Goal: Task Accomplishment & Management: Complete application form

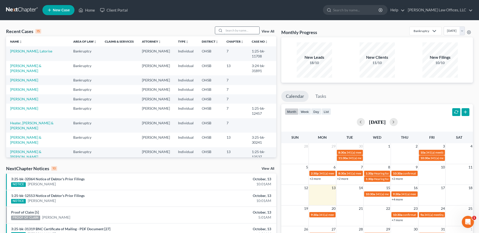
click at [232, 31] on input "search" at bounding box center [241, 30] width 35 height 7
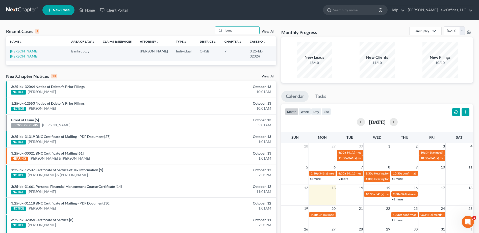
type input "bond"
click at [24, 52] on link "[PERSON_NAME] [PERSON_NAME]" at bounding box center [24, 53] width 28 height 9
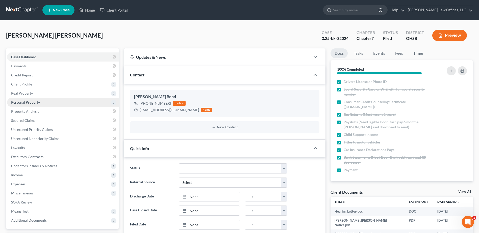
click at [22, 104] on span "Personal Property" at bounding box center [25, 102] width 29 height 4
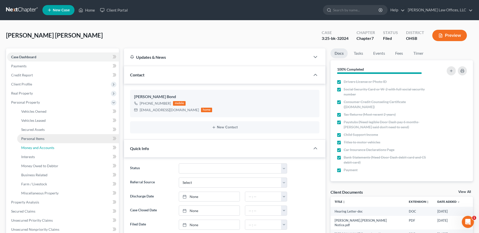
click at [44, 144] on link "Money and Accounts" at bounding box center [68, 147] width 102 height 9
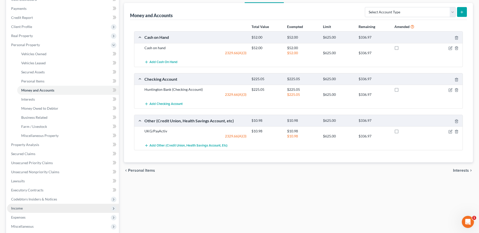
scroll to position [135, 0]
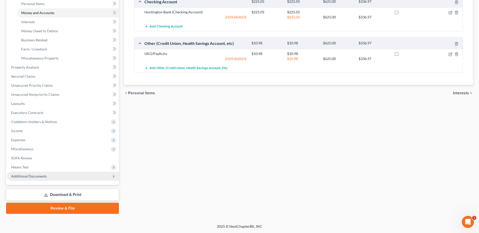
click at [45, 178] on span "Additional Documents" at bounding box center [29, 176] width 36 height 4
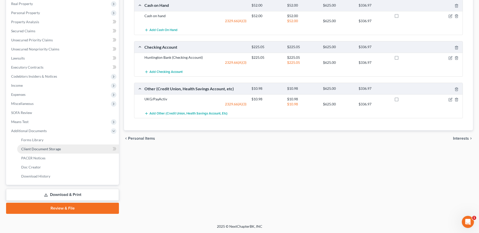
click at [61, 148] on link "Client Document Storage" at bounding box center [68, 149] width 102 height 9
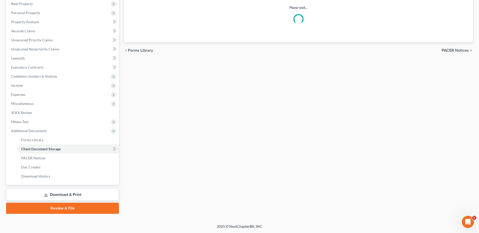
scroll to position [64, 0]
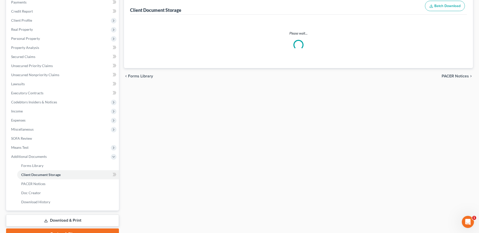
select select "7"
select select "52"
select select "37"
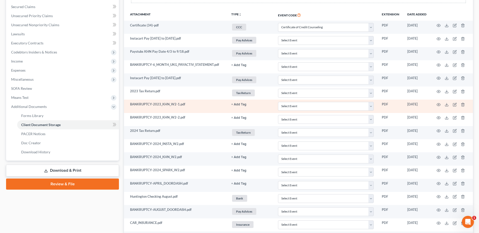
scroll to position [126, 0]
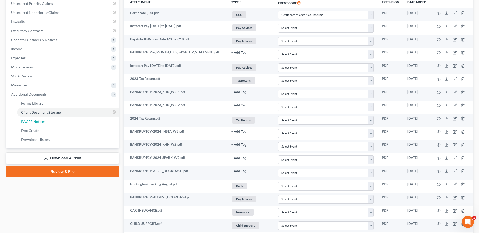
drag, startPoint x: 57, startPoint y: 122, endPoint x: 276, endPoint y: 93, distance: 221.0
click at [57, 122] on link "PACER Notices" at bounding box center [68, 121] width 102 height 9
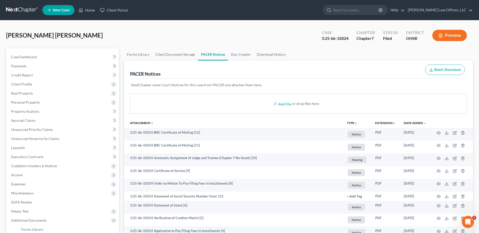
scroll to position [90, 0]
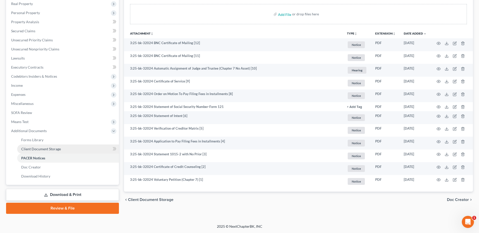
click at [60, 149] on span "Client Document Storage" at bounding box center [41, 149] width 40 height 4
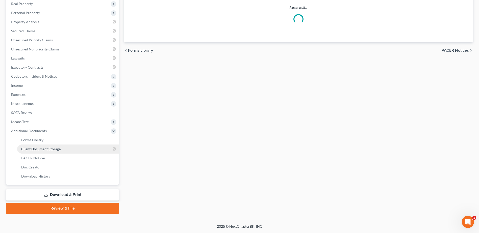
scroll to position [64, 0]
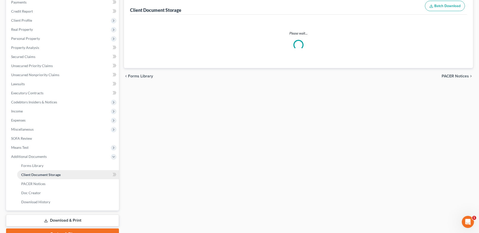
select select "7"
select select "52"
select select "37"
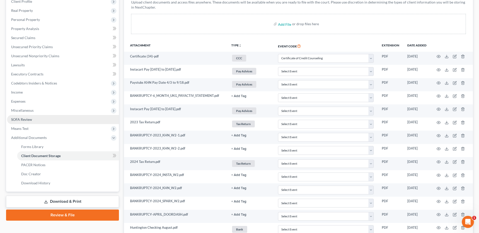
scroll to position [0, 0]
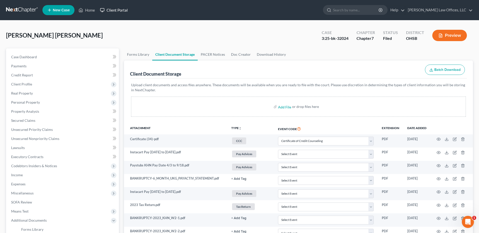
click at [118, 11] on link "Client Portal" at bounding box center [113, 10] width 33 height 9
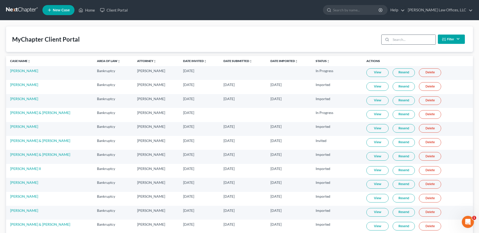
click at [394, 39] on input "search" at bounding box center [413, 40] width 45 height 10
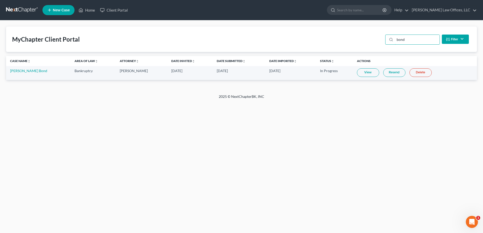
type input "bond"
click at [377, 72] on link "View" at bounding box center [368, 72] width 22 height 9
click at [38, 70] on link "Amber Deronde Bond" at bounding box center [28, 71] width 37 height 4
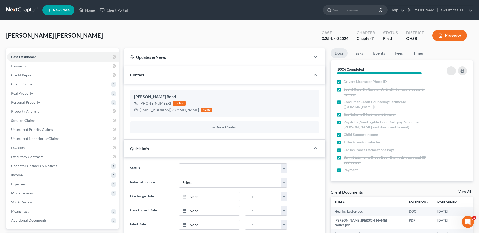
scroll to position [151, 0]
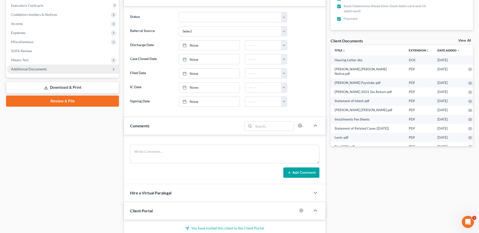
click at [59, 71] on span "Additional Documents" at bounding box center [63, 69] width 112 height 9
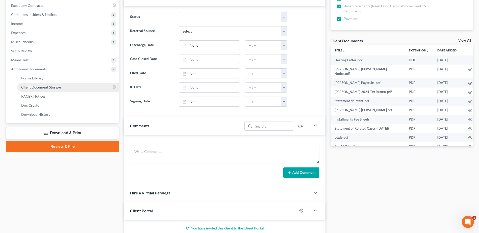
click at [62, 88] on link "Client Document Storage" at bounding box center [68, 87] width 102 height 9
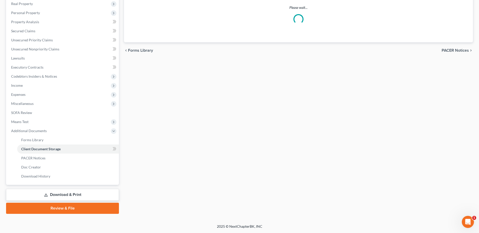
scroll to position [71, 0]
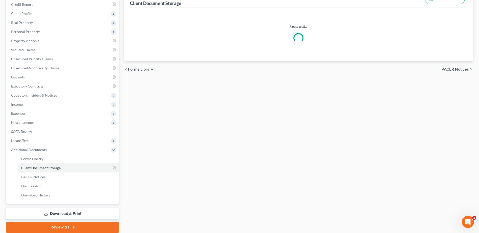
select select "7"
select select "52"
select select "37"
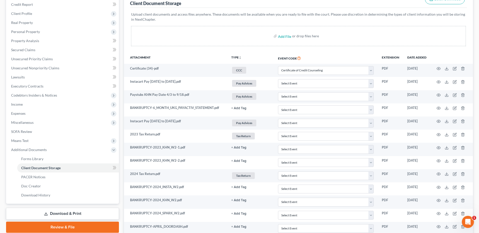
scroll to position [0, 0]
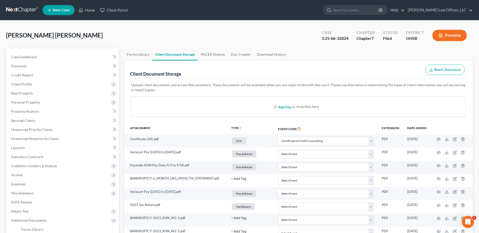
click at [287, 106] on input "file" at bounding box center [284, 106] width 12 height 9
type input "C:\fakepath\BANKRUPTCY-OCTOBER_2025_H_STATEMENT.pdf"
select select "7"
select select "52"
select select "37"
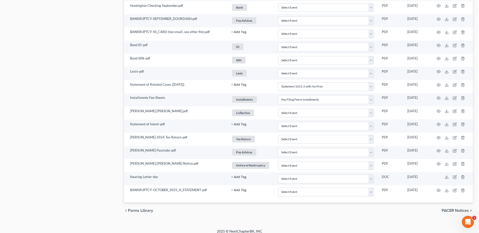
scroll to position [468, 0]
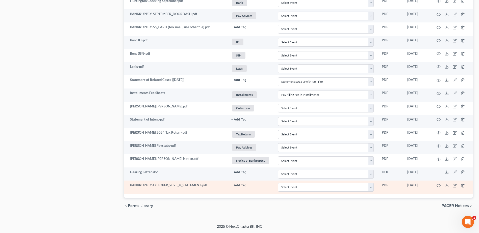
click at [242, 183] on link "+ Add Tag" at bounding box center [250, 185] width 39 height 5
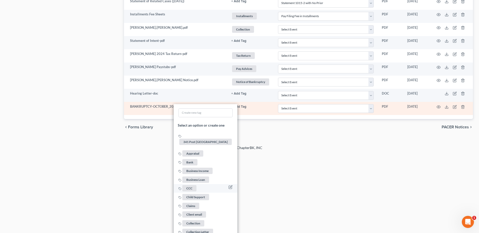
scroll to position [544, 0]
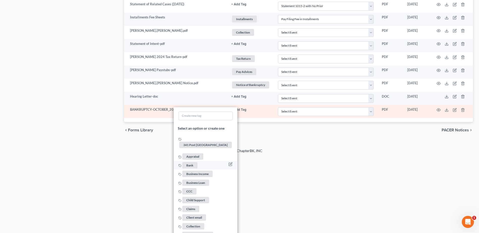
click at [187, 162] on span "Bank" at bounding box center [189, 165] width 15 height 6
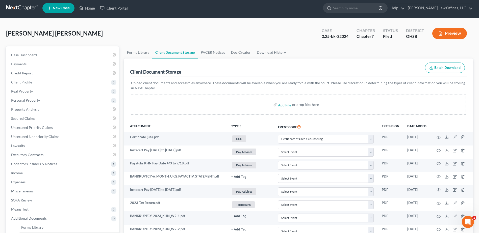
scroll to position [0, 0]
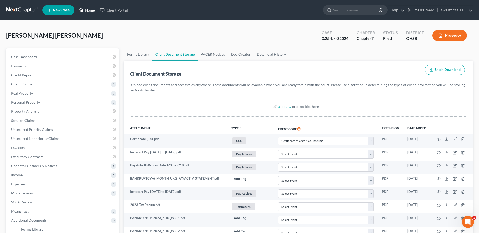
click at [88, 10] on link "Home" at bounding box center [86, 10] width 21 height 9
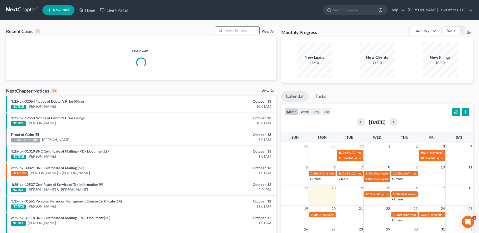
click at [222, 29] on icon at bounding box center [220, 31] width 4 height 4
click at [228, 30] on input "search" at bounding box center [241, 30] width 35 height 7
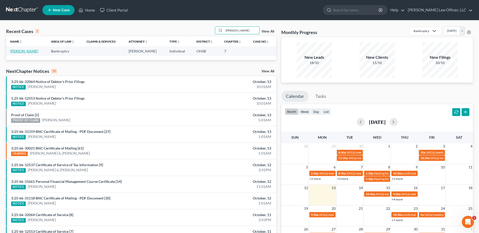
type input "pitts"
click at [25, 52] on link "[PERSON_NAME]" at bounding box center [24, 51] width 28 height 4
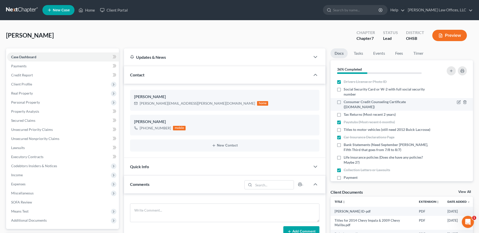
click at [343, 103] on label "Consumer Credit Counseling Certificate ([DOMAIN_NAME])" at bounding box center [387, 104] width 89 height 10
click at [345, 103] on input "Consumer Credit Counseling Certificate ([DOMAIN_NAME])" at bounding box center [346, 100] width 3 height 3
checkbox input "true"
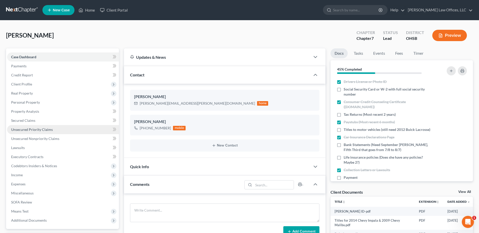
scroll to position [157, 0]
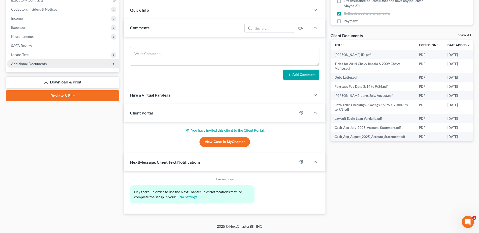
click at [46, 63] on span "Additional Documents" at bounding box center [63, 63] width 112 height 9
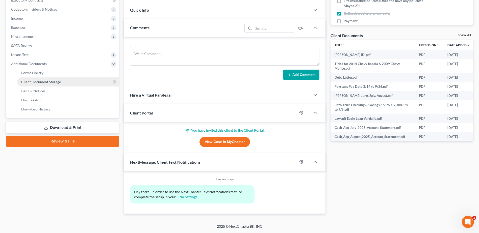
click at [63, 81] on link "Client Document Storage" at bounding box center [68, 81] width 102 height 9
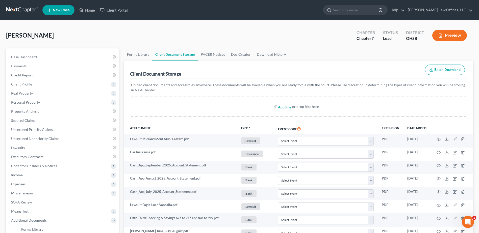
click at [285, 106] on input "file" at bounding box center [284, 106] width 12 height 9
type input "C:\fakepath\Certificate (50).pdf"
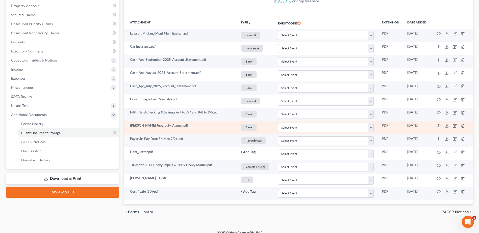
scroll to position [112, 0]
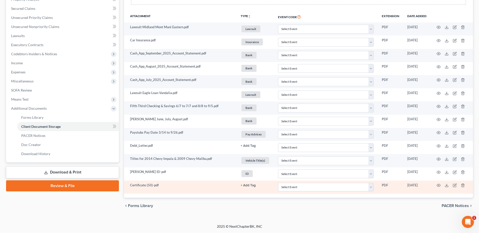
click at [246, 186] on button "+ Add Tag" at bounding box center [248, 185] width 15 height 3
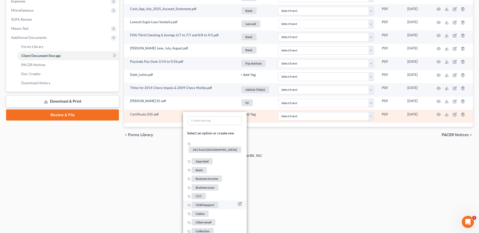
scroll to position [188, 0]
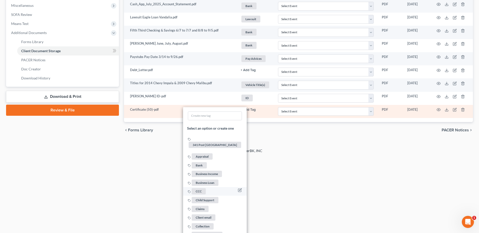
click at [199, 188] on span "CCC" at bounding box center [199, 191] width 14 height 6
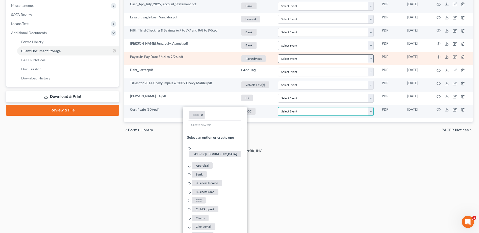
drag, startPoint x: 372, startPoint y: 111, endPoint x: 333, endPoint y: 131, distance: 44.1
click at [372, 111] on select "Select Event 20 Largest Unsecured Creditors Amended Document Amended List of Cr…" at bounding box center [326, 111] width 96 height 9
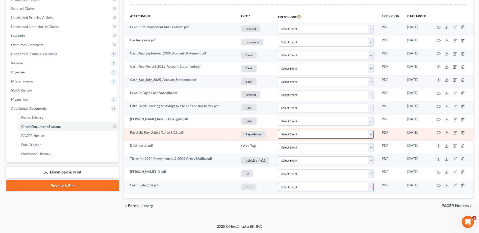
scroll to position [112, 0]
select select "7"
click at [278, 183] on select "Select Event 20 Largest Unsecured Creditors Amended Document Amended List of Cr…" at bounding box center [326, 187] width 96 height 9
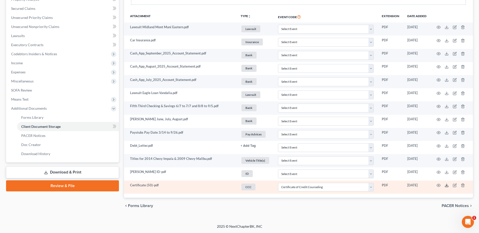
click at [448, 185] on icon at bounding box center [446, 185] width 4 height 4
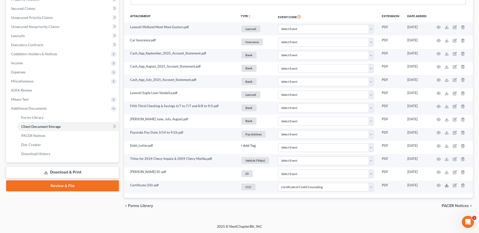
scroll to position [0, 0]
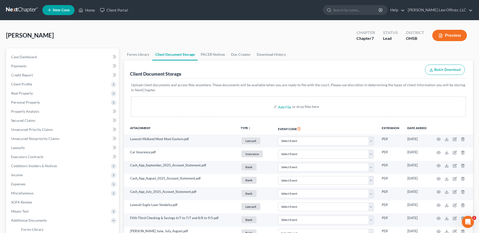
drag, startPoint x: 24, startPoint y: 84, endPoint x: 128, endPoint y: 83, distance: 103.5
click at [24, 84] on span "Client Profile" at bounding box center [21, 84] width 21 height 4
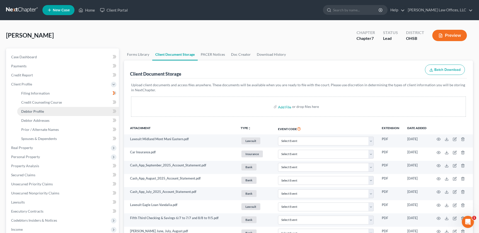
click at [39, 113] on span "Debtor Profile" at bounding box center [32, 111] width 23 height 4
select select "0"
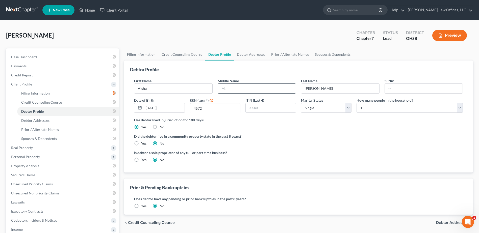
click at [238, 88] on input "text" at bounding box center [257, 89] width 78 height 10
type input "A."
click at [377, 154] on div "Is debtor a sole proprietor of any full or part-time business? Yes No" at bounding box center [298, 158] width 334 height 16
click at [89, 12] on link "Home" at bounding box center [86, 10] width 21 height 9
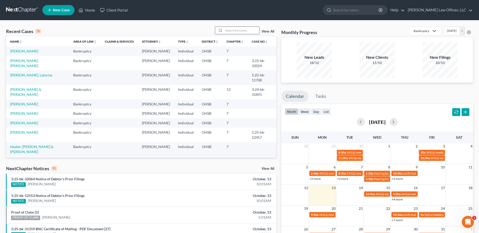
click at [228, 29] on input "search" at bounding box center [241, 30] width 35 height 7
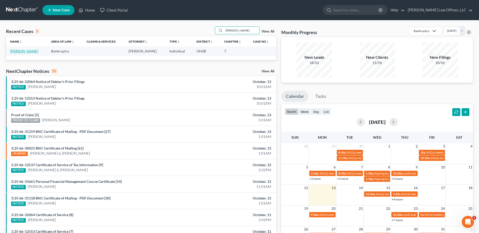
type input "farthing"
click at [17, 52] on link "[PERSON_NAME]" at bounding box center [24, 51] width 28 height 4
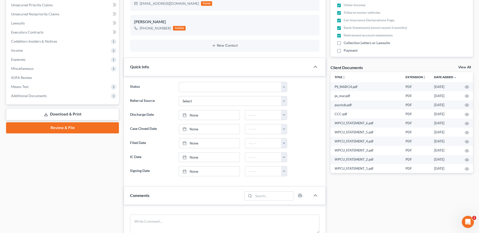
scroll to position [126, 0]
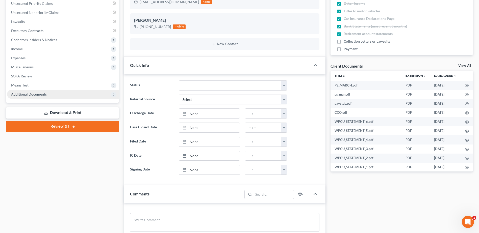
click at [53, 97] on span "Additional Documents" at bounding box center [63, 94] width 112 height 9
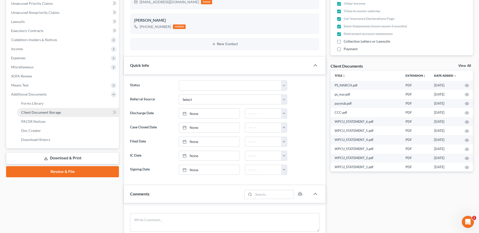
click at [55, 111] on span "Client Document Storage" at bounding box center [41, 112] width 40 height 4
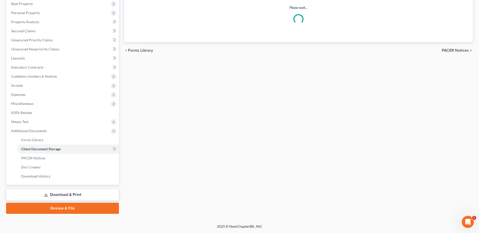
scroll to position [71, 0]
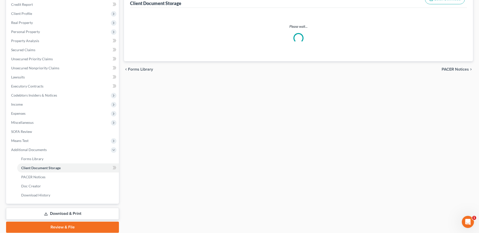
select select "7"
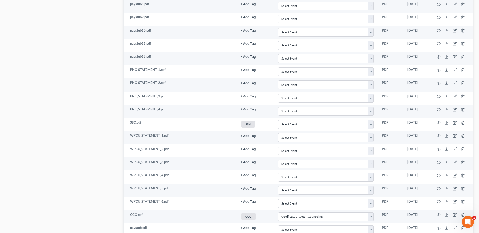
scroll to position [389, 0]
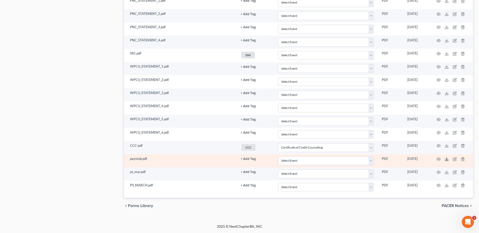
click at [447, 159] on icon at bounding box center [446, 159] width 4 height 4
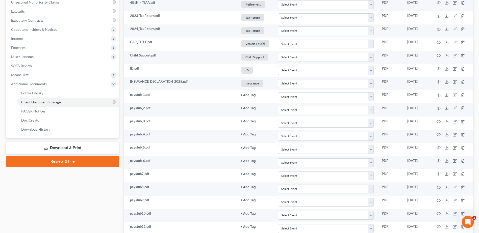
scroll to position [0, 0]
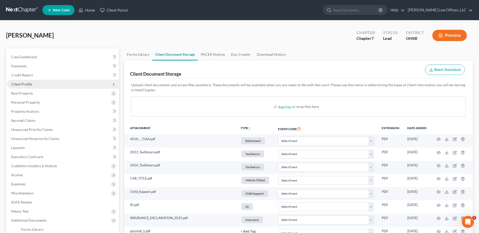
click at [26, 86] on span "Client Profile" at bounding box center [63, 84] width 112 height 9
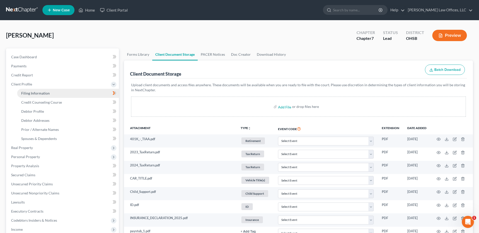
click at [37, 92] on span "Filing Information" at bounding box center [35, 93] width 29 height 4
select select "1"
select select "0"
select select "62"
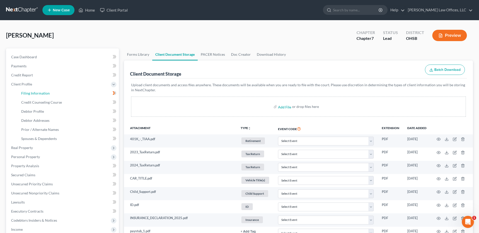
select select "0"
select select "36"
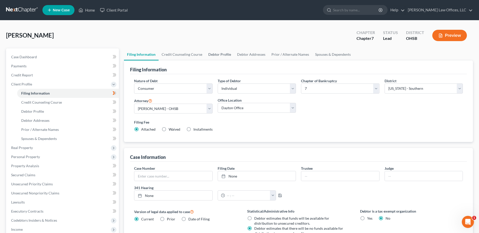
click at [219, 55] on link "Debtor Profile" at bounding box center [219, 54] width 29 height 12
select select "0"
select select "2"
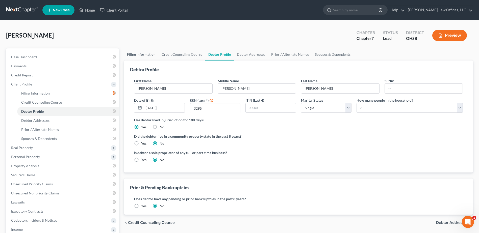
click at [145, 54] on link "Filing Information" at bounding box center [141, 54] width 35 height 12
select select "1"
select select "0"
select select "62"
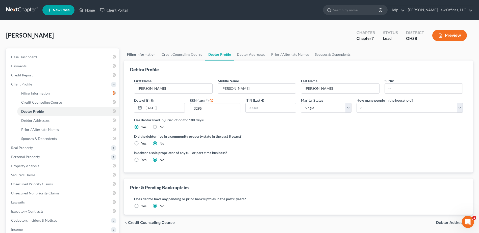
select select "0"
select select "36"
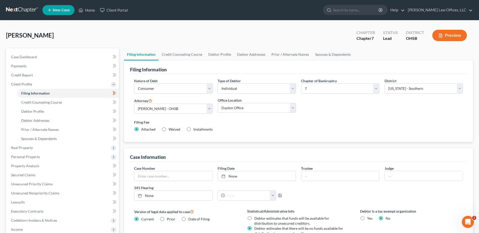
click at [193, 128] on label "Installments Installments" at bounding box center [202, 129] width 19 height 5
click at [195, 128] on input "Installments Installments" at bounding box center [196, 128] width 3 height 3
radio input "true"
radio input "false"
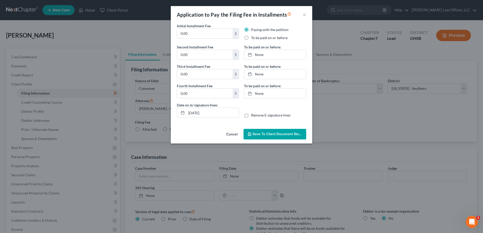
drag, startPoint x: 191, startPoint y: 34, endPoint x: 170, endPoint y: 35, distance: 21.3
click at [169, 35] on div "Application to Pay the Filing Fee in Installments × Initial Installment Fee 0.0…" at bounding box center [241, 116] width 483 height 233
type input "112.00"
click at [251, 37] on label "To be paid on or before:" at bounding box center [269, 37] width 37 height 5
click at [253, 37] on input "To be paid on or before:" at bounding box center [254, 36] width 3 height 3
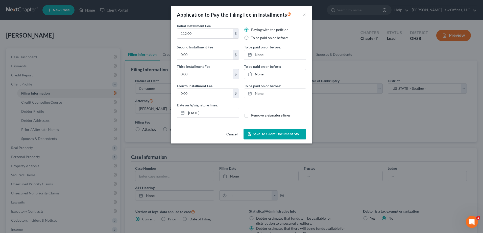
radio input "true"
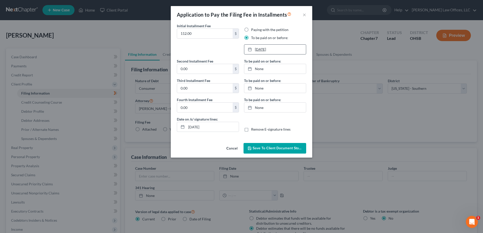
click at [261, 49] on link "[DATE]" at bounding box center [275, 50] width 62 height 10
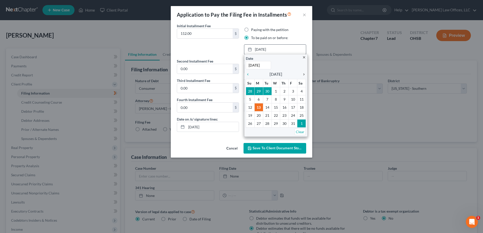
click at [303, 73] on icon "chevron_right" at bounding box center [302, 74] width 7 height 4
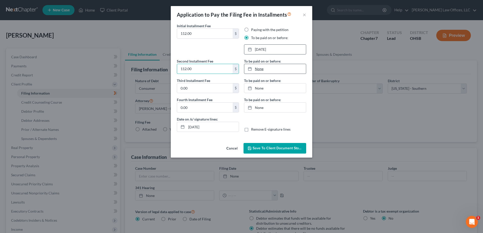
type input "112.00"
type input "[DATE]"
click at [259, 71] on link "[DATE]" at bounding box center [275, 69] width 62 height 10
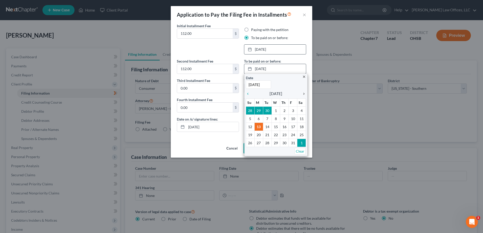
click at [305, 94] on icon "chevron_right" at bounding box center [302, 94] width 7 height 4
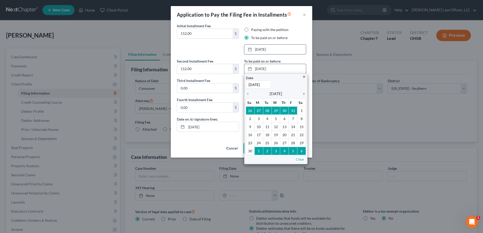
click at [305, 93] on icon "chevron_right" at bounding box center [302, 94] width 7 height 4
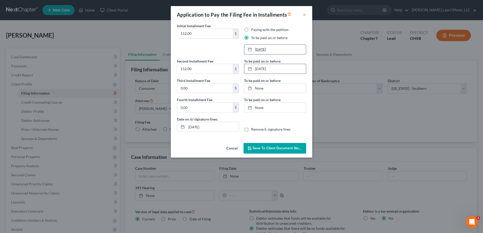
click at [283, 48] on link "11/13/2025" at bounding box center [275, 50] width 62 height 10
type input "114.00"
type input "[DATE]"
click at [263, 88] on link "None" at bounding box center [275, 89] width 62 height 10
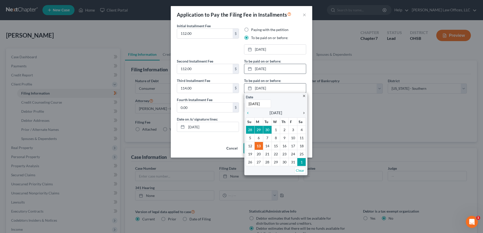
click at [302, 113] on icon "chevron_right" at bounding box center [302, 113] width 7 height 4
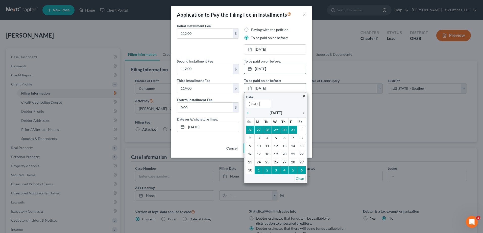
click at [302, 113] on icon "chevron_right" at bounding box center [302, 113] width 7 height 4
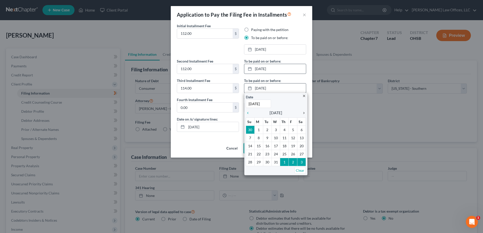
click at [302, 113] on icon "chevron_right" at bounding box center [302, 113] width 7 height 4
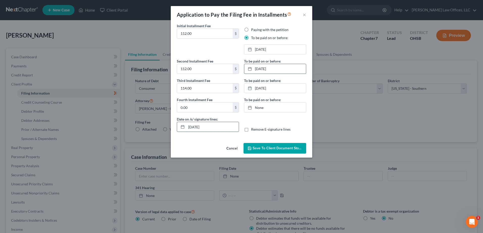
click at [198, 128] on input "[DATE]" at bounding box center [212, 127] width 52 height 10
type input "[DATE]"
click at [264, 146] on span "Save to Client Document Storage" at bounding box center [279, 148] width 54 height 4
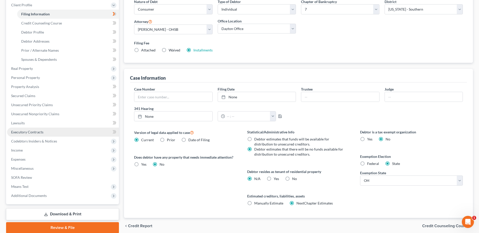
scroll to position [99, 0]
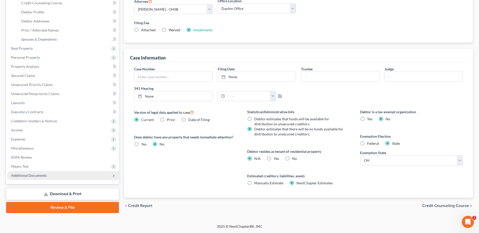
click at [36, 176] on span "Additional Documents" at bounding box center [29, 175] width 36 height 4
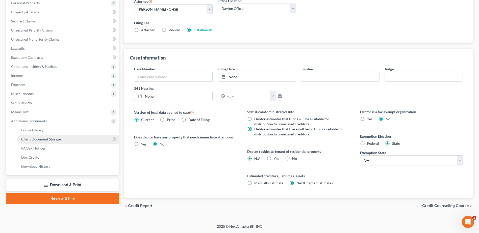
click at [72, 140] on link "Client Document Storage" at bounding box center [68, 139] width 102 height 9
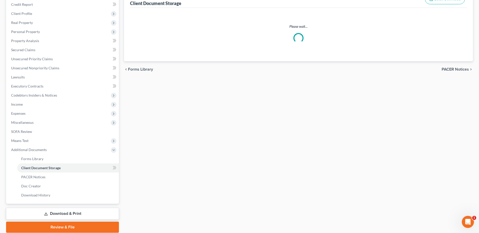
scroll to position [48, 0]
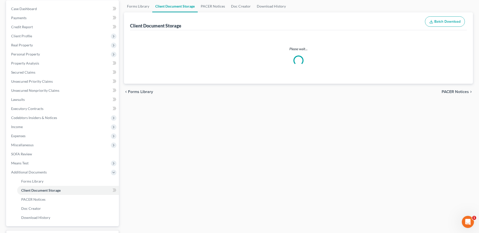
select select "7"
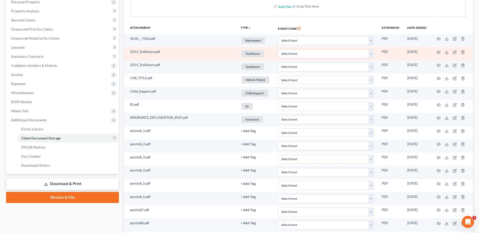
scroll to position [101, 0]
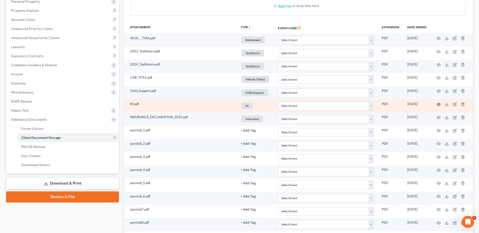
click at [440, 104] on icon "button" at bounding box center [438, 104] width 4 height 4
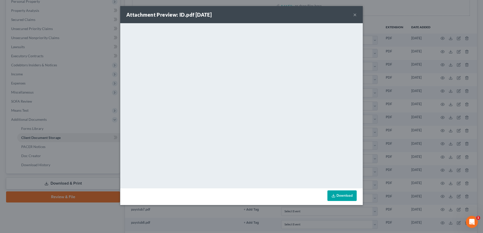
click at [356, 14] on button "×" at bounding box center [355, 15] width 4 height 6
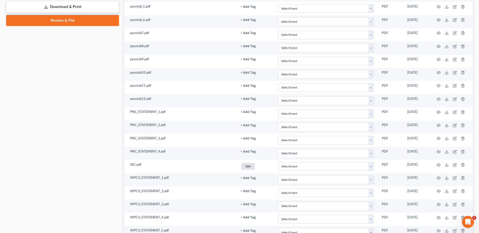
scroll to position [303, 0]
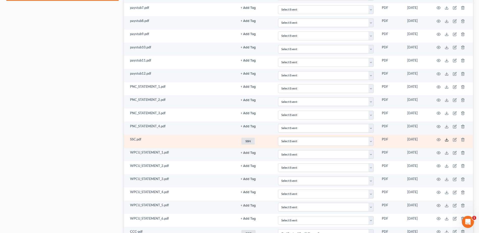
click at [446, 139] on icon at bounding box center [446, 140] width 4 height 4
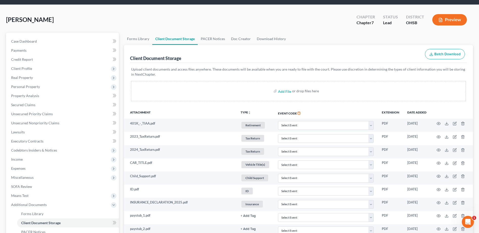
scroll to position [0, 0]
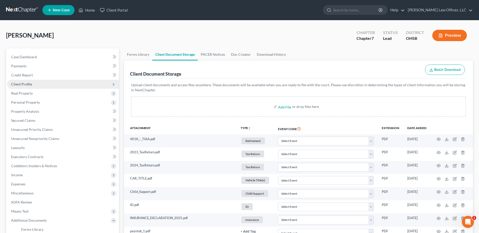
click at [36, 84] on span "Client Profile" at bounding box center [63, 84] width 112 height 9
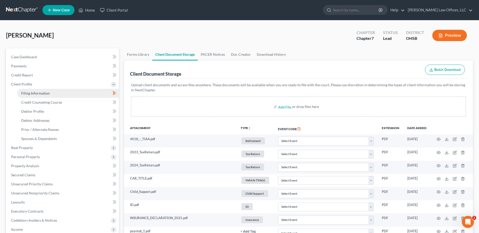
click at [50, 89] on link "Filing Information" at bounding box center [68, 93] width 102 height 9
select select "1"
select select "0"
select select "62"
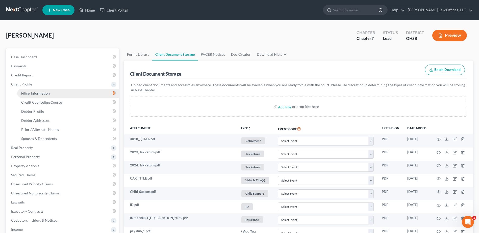
select select "0"
select select "36"
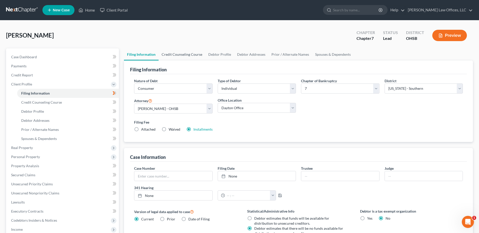
click at [191, 55] on link "Credit Counseling Course" at bounding box center [181, 54] width 47 height 12
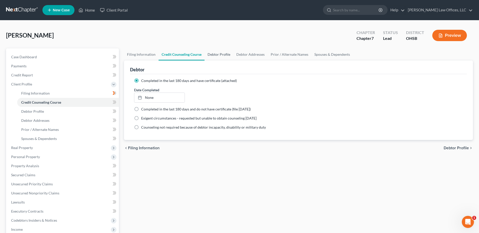
click at [219, 55] on link "Debtor Profile" at bounding box center [218, 54] width 29 height 12
select select "0"
select select "2"
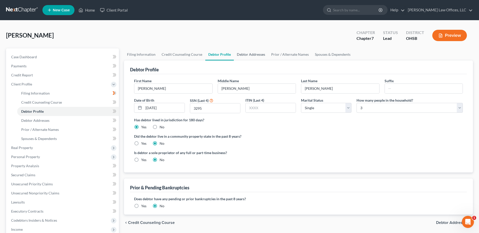
click at [242, 54] on link "Debtor Addresses" at bounding box center [251, 54] width 34 height 12
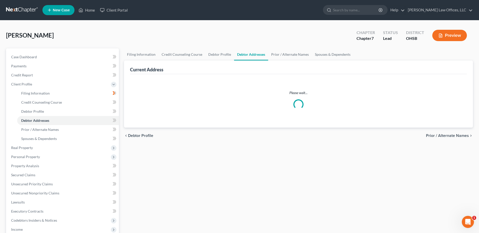
select select "0"
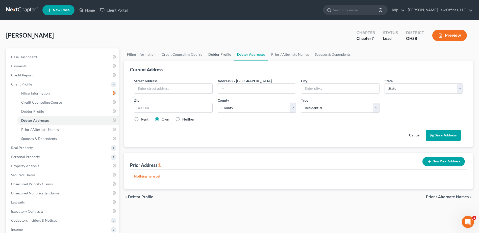
click at [218, 53] on link "Debtor Profile" at bounding box center [219, 54] width 29 height 12
select select "0"
select select "2"
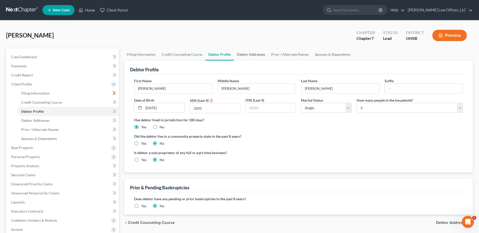
click at [250, 51] on link "Debtor Addresses" at bounding box center [251, 54] width 34 height 12
select select "0"
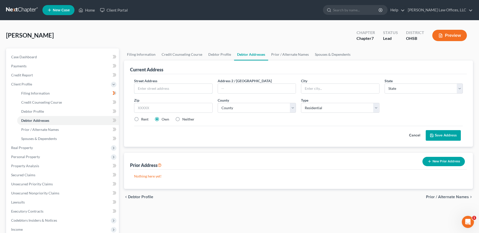
drag, startPoint x: 193, startPoint y: 90, endPoint x: 274, endPoint y: 77, distance: 82.4
click at [193, 90] on input "text" at bounding box center [173, 89] width 78 height 10
type input "[STREET_ADDRESS]"
type input "DAYTON"
select select "36"
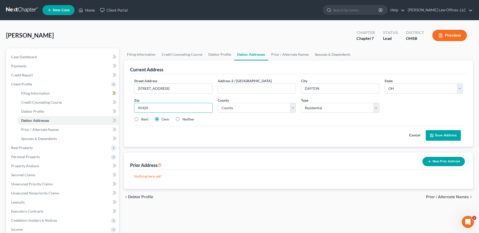
type input "45420"
type input "[GEOGRAPHIC_DATA]"
click at [278, 106] on select "County [GEOGRAPHIC_DATA] [GEOGRAPHIC_DATA] [GEOGRAPHIC_DATA] [GEOGRAPHIC_DATA] …" at bounding box center [257, 108] width 78 height 10
select select "56"
click at [218, 103] on select "County [GEOGRAPHIC_DATA] [GEOGRAPHIC_DATA] [GEOGRAPHIC_DATA] [GEOGRAPHIC_DATA] …" at bounding box center [257, 108] width 78 height 10
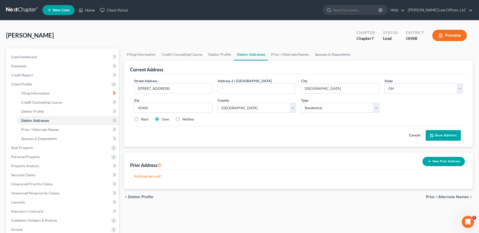
click at [141, 119] on label "Rent" at bounding box center [144, 119] width 7 height 5
click at [143, 119] on input "Rent" at bounding box center [144, 118] width 3 height 3
radio input "true"
drag, startPoint x: 281, startPoint y: 54, endPoint x: 350, endPoint y: 56, distance: 69.4
click at [281, 54] on link "Prior / Alternate Names" at bounding box center [290, 54] width 44 height 12
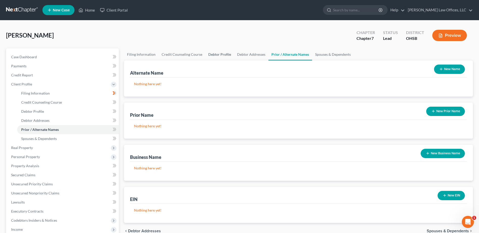
click at [220, 54] on link "Debtor Profile" at bounding box center [219, 54] width 29 height 12
select select "0"
select select "2"
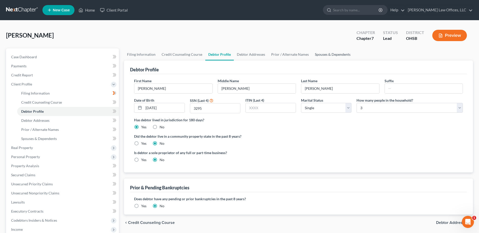
click at [334, 52] on link "Spouses & Dependents" at bounding box center [333, 54] width 42 height 12
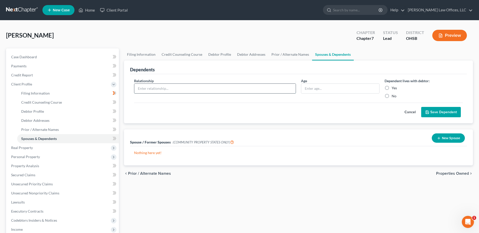
click at [238, 86] on input "text" at bounding box center [214, 89] width 161 height 10
type input "Child"
type input "10"
click at [391, 87] on label "Yes" at bounding box center [393, 88] width 5 height 5
click at [393, 87] on input "Yes" at bounding box center [394, 87] width 3 height 3
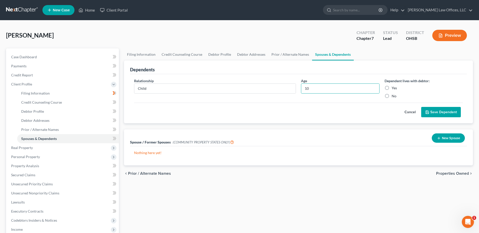
radio input "true"
click at [428, 108] on button "Save Dependent" at bounding box center [441, 112] width 40 height 11
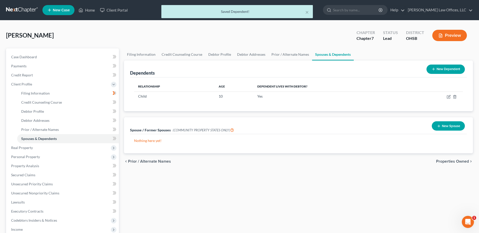
click at [442, 67] on button "New Dependent" at bounding box center [445, 69] width 38 height 9
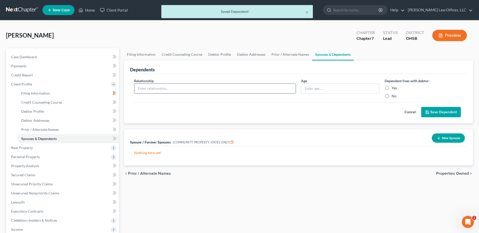
click at [176, 88] on input "text" at bounding box center [214, 89] width 161 height 10
type input "Child"
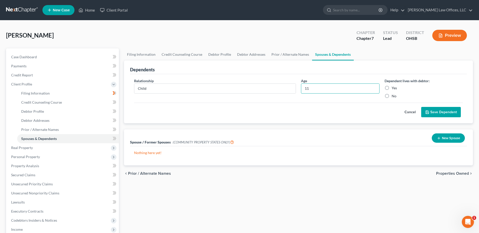
type input "11"
click at [391, 88] on label "Yes" at bounding box center [393, 88] width 5 height 5
click at [393, 88] on input "Yes" at bounding box center [394, 87] width 3 height 3
radio input "true"
click at [442, 108] on button "Save Dependent" at bounding box center [441, 112] width 40 height 11
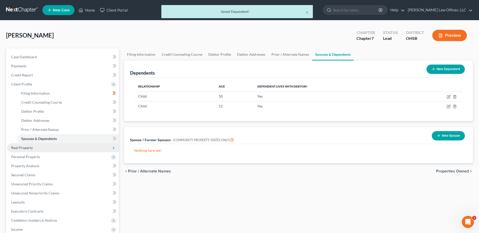
click at [39, 146] on span "Real Property" at bounding box center [63, 147] width 112 height 9
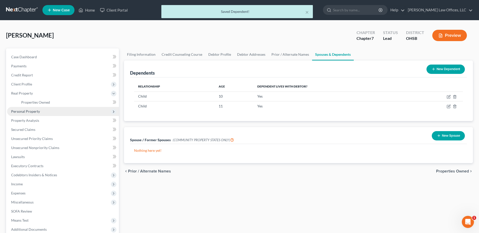
click at [37, 111] on span "Personal Property" at bounding box center [25, 111] width 29 height 4
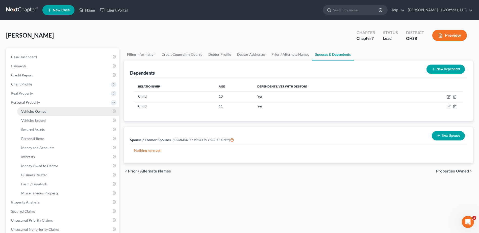
click at [27, 111] on span "Vehicles Owned" at bounding box center [33, 111] width 25 height 4
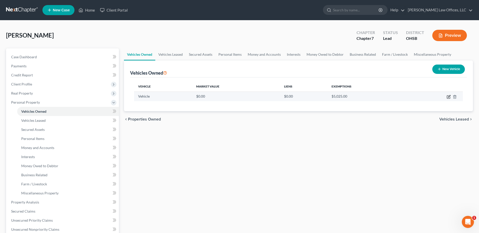
click at [449, 98] on icon "button" at bounding box center [448, 97] width 4 height 4
select select "0"
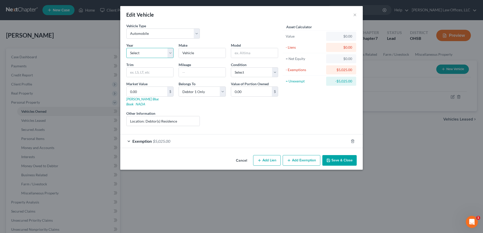
drag, startPoint x: 169, startPoint y: 55, endPoint x: 156, endPoint y: 59, distance: 14.0
click at [169, 55] on select "Select 2026 2025 2024 2023 2022 2021 2020 2019 2018 2017 2016 2015 2014 2013 20…" at bounding box center [149, 53] width 47 height 10
select select "10"
click at [126, 48] on select "Select 2026 2025 2024 2023 2022 2021 2020 2019 2018 2017 2016 2015 2014 2013 20…" at bounding box center [149, 53] width 47 height 10
drag, startPoint x: 203, startPoint y: 54, endPoint x: 167, endPoint y: 57, distance: 36.3
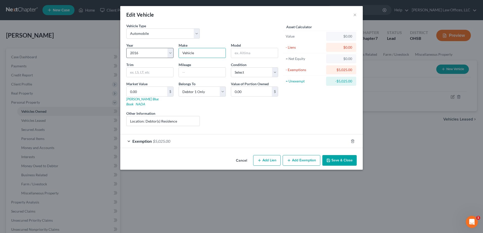
click at [167, 57] on div "Year Select 2026 2025 2024 2023 2022 2021 2020 2019 2018 2017 2016 2015 2014 20…" at bounding box center [202, 87] width 157 height 88
type input "Ford"
type input "Escape"
type input "112K+"
drag, startPoint x: 275, startPoint y: 70, endPoint x: 267, endPoint y: 77, distance: 10.7
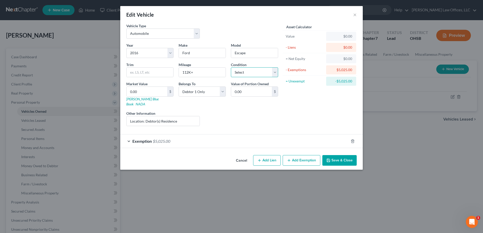
click at [275, 70] on select "Select Excellent Very Good Good Fair Poor" at bounding box center [254, 72] width 47 height 10
select select "2"
click at [231, 67] on select "Select Excellent Very Good Good Fair Poor" at bounding box center [254, 72] width 47 height 10
click at [188, 72] on input "112K+" at bounding box center [202, 73] width 47 height 10
type input "115K+"
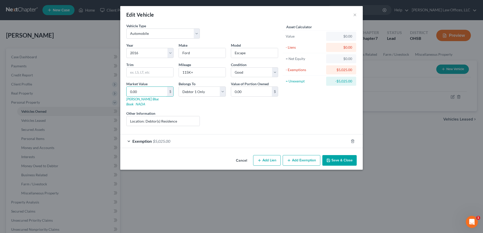
type input "6"
type input "6.00"
type input "60"
type input "60.00"
type input "600"
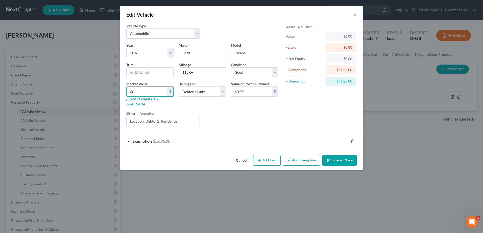
type input "600.00"
type input "6000"
type input "6,000.00"
click at [336, 157] on button "Save & Close" at bounding box center [339, 160] width 34 height 11
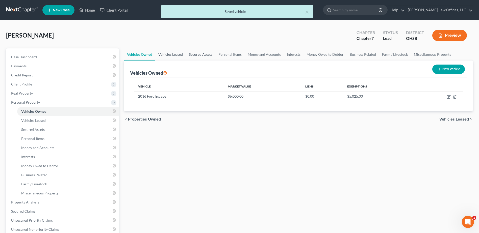
drag, startPoint x: 177, startPoint y: 55, endPoint x: 191, endPoint y: 55, distance: 13.4
click at [177, 55] on link "Vehicles Leased" at bounding box center [170, 54] width 31 height 12
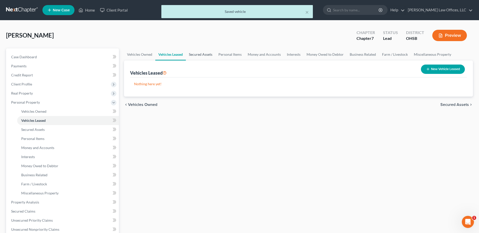
click at [198, 55] on link "Secured Assets" at bounding box center [201, 54] width 30 height 12
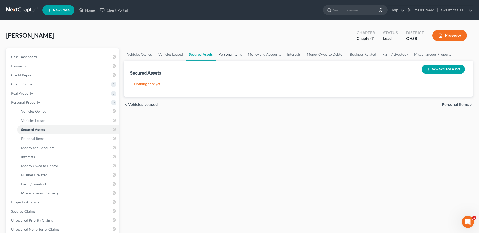
click at [229, 54] on link "Personal Items" at bounding box center [230, 54] width 29 height 12
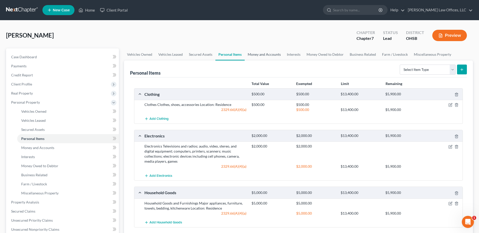
click at [275, 52] on link "Money and Accounts" at bounding box center [264, 54] width 39 height 12
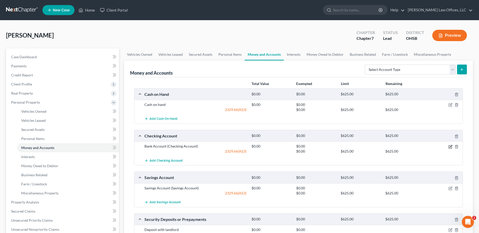
click at [451, 146] on icon "button" at bounding box center [450, 147] width 4 height 4
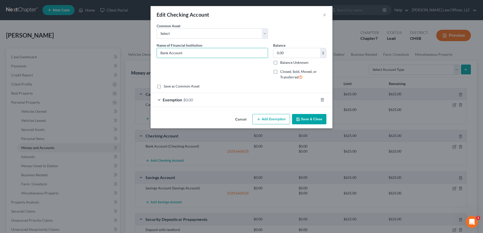
drag, startPoint x: 184, startPoint y: 53, endPoint x: 152, endPoint y: 55, distance: 31.9
click at [152, 55] on div "An exemption set must first be selected from the Filing Information section. Co…" at bounding box center [241, 67] width 182 height 89
drag, startPoint x: 201, startPoint y: 52, endPoint x: 170, endPoint y: 52, distance: 30.8
click at [160, 52] on input "Wright Patt Credit Union" at bounding box center [212, 53] width 111 height 10
type input "Wright Patt Credit Union"
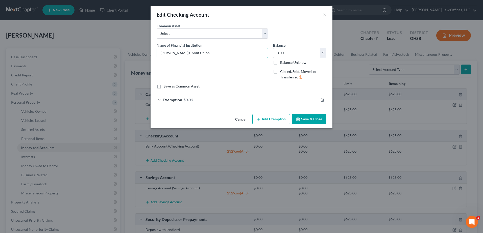
click at [321, 120] on button "Save & Close" at bounding box center [309, 119] width 34 height 11
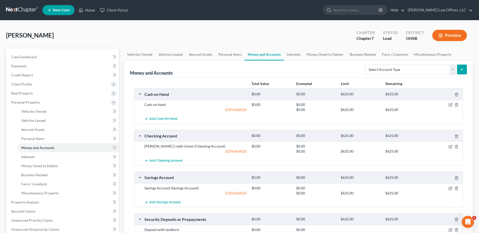
click at [449, 185] on div "Savings Account (Savings Account) $0.00 $0.00 2329.66(A)(3) $0.00 $625.00 $625.…" at bounding box center [298, 190] width 328 height 14
click at [450, 188] on icon "button" at bounding box center [450, 188] width 4 height 4
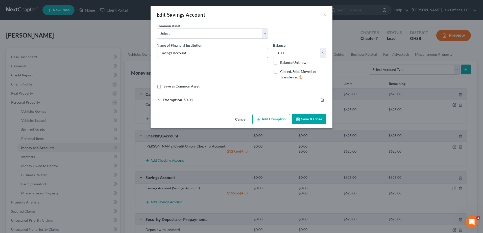
drag, startPoint x: 193, startPoint y: 52, endPoint x: 144, endPoint y: 56, distance: 48.6
click at [144, 56] on div "Edit Savings Account × An exemption set must first be selected from the Filing …" at bounding box center [241, 116] width 483 height 233
paste input "Wright Patt Credit Union"
type input "Wright Patt Credit Union"
click at [314, 121] on button "Save & Close" at bounding box center [309, 119] width 34 height 11
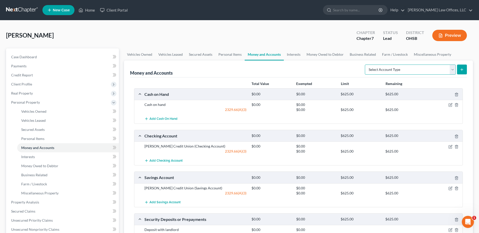
click at [451, 70] on select "Select Account Type Brokerage Cash on Hand Certificates of Deposit Checking Acc…" at bounding box center [410, 70] width 91 height 10
select select "other"
click at [366, 65] on select "Select Account Type Brokerage Cash on Hand Certificates of Deposit Checking Acc…" at bounding box center [410, 70] width 91 height 10
click at [464, 69] on button "submit" at bounding box center [462, 70] width 10 height 10
drag, startPoint x: 454, startPoint y: 72, endPoint x: 451, endPoint y: 73, distance: 3.6
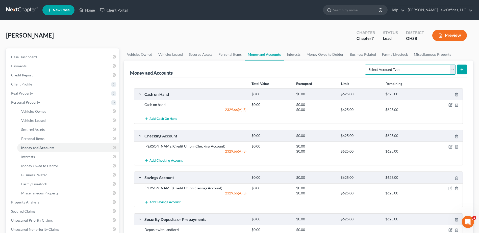
click at [454, 72] on select "Select Account Type Brokerage Cash on Hand Certificates of Deposit Checking Acc…" at bounding box center [410, 70] width 91 height 10
select select "other"
click at [366, 65] on select "Select Account Type Brokerage Cash on Hand Certificates of Deposit Checking Acc…" at bounding box center [410, 70] width 91 height 10
click at [463, 65] on button "submit" at bounding box center [462, 70] width 10 height 10
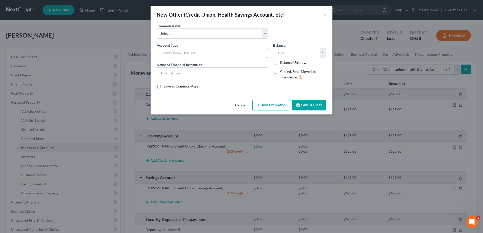
click at [194, 52] on input "text" at bounding box center [212, 53] width 111 height 10
type input "HSA"
click at [309, 103] on button "Save & Close" at bounding box center [309, 105] width 34 height 11
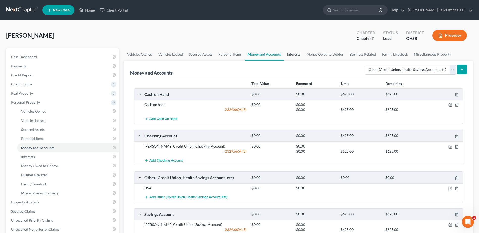
click at [296, 54] on link "Interests" at bounding box center [294, 54] width 20 height 12
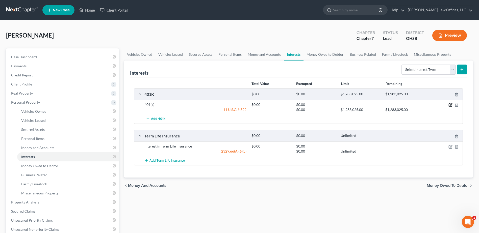
click at [450, 104] on icon "button" at bounding box center [450, 105] width 4 height 4
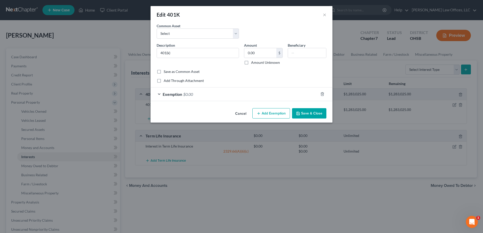
click at [304, 111] on button "Save & Close" at bounding box center [309, 113] width 34 height 11
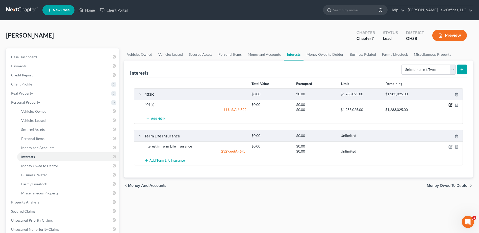
click at [449, 104] on icon "button" at bounding box center [450, 105] width 4 height 4
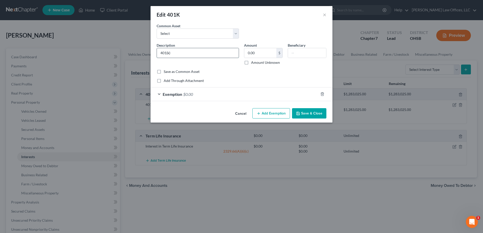
drag, startPoint x: 165, startPoint y: 52, endPoint x: 175, endPoint y: 53, distance: 10.1
click at [175, 53] on input "401(k)" at bounding box center [198, 53] width 82 height 10
click at [186, 52] on input "403(b) Through Current Employer (Estimate balance b/c of market changes)" at bounding box center [198, 53] width 82 height 10
click at [235, 51] on input "403(b) Through Current Employer (Estimated balance b/c of market changes)" at bounding box center [198, 53] width 82 height 10
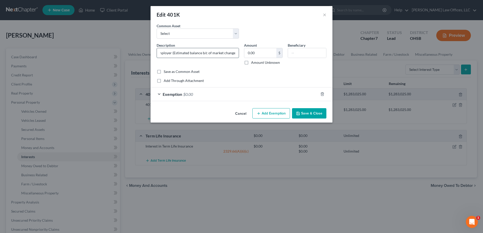
scroll to position [0, 43]
type input "403(b) Through Current Employer (Estimated balance b/c of market changes)"
click at [307, 112] on button "Save & Close" at bounding box center [309, 113] width 34 height 11
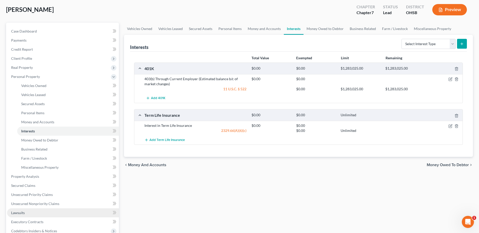
scroll to position [101, 0]
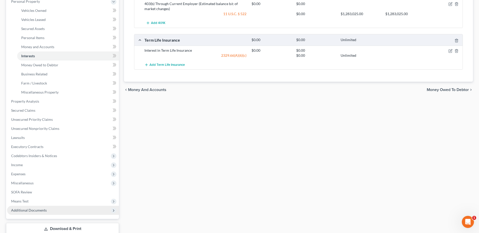
click at [35, 208] on span "Additional Documents" at bounding box center [29, 210] width 36 height 4
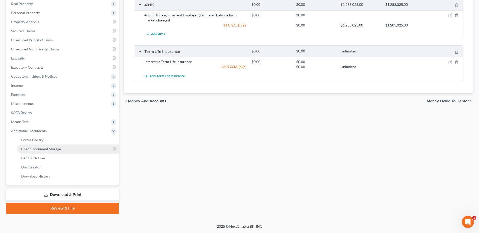
click at [66, 150] on link "Client Document Storage" at bounding box center [68, 149] width 102 height 9
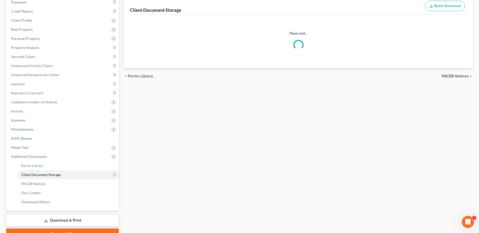
select select "7"
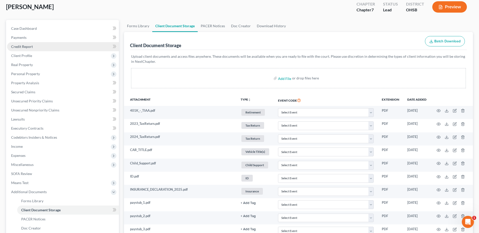
scroll to position [25, 0]
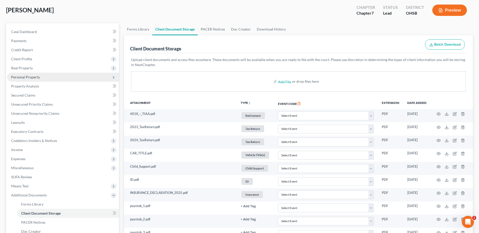
click at [31, 77] on span "Personal Property" at bounding box center [25, 77] width 29 height 4
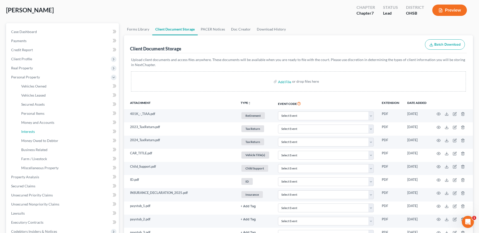
click at [44, 132] on link "Interests" at bounding box center [68, 131] width 102 height 9
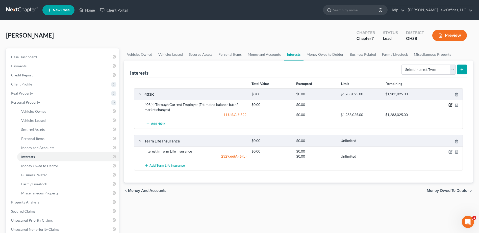
click at [450, 104] on icon "button" at bounding box center [450, 105] width 4 height 4
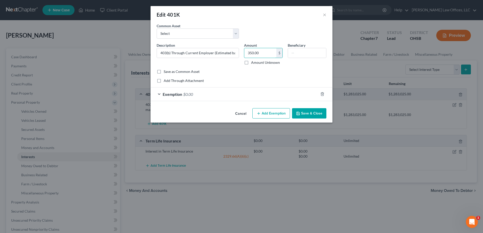
type input "350.00"
click at [285, 96] on div "Exemption $0.00" at bounding box center [234, 94] width 168 height 13
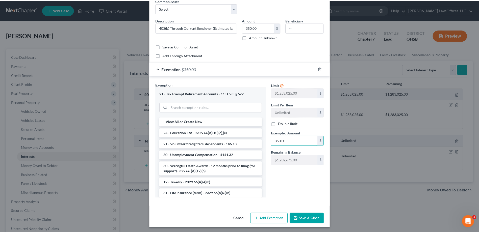
scroll to position [26, 0]
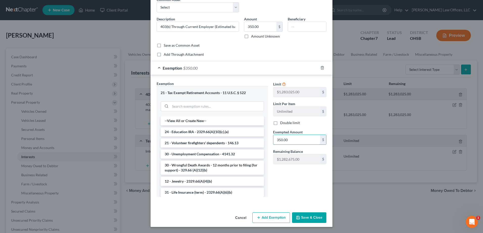
type input "350.00"
click at [304, 216] on button "Save & Close" at bounding box center [309, 217] width 34 height 11
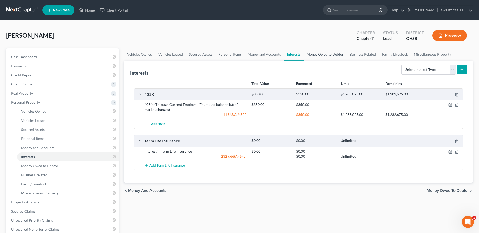
click at [330, 56] on link "Money Owed to Debtor" at bounding box center [324, 54] width 43 height 12
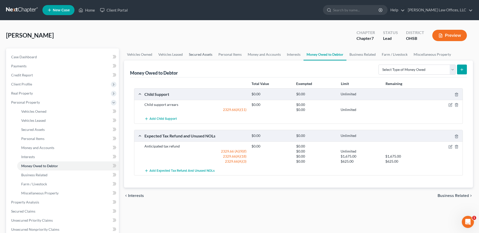
click at [192, 54] on link "Secured Assets" at bounding box center [201, 54] width 30 height 12
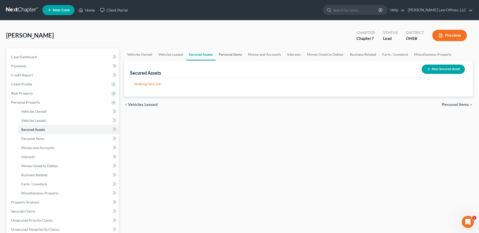
click at [233, 54] on link "Personal Items" at bounding box center [230, 54] width 29 height 12
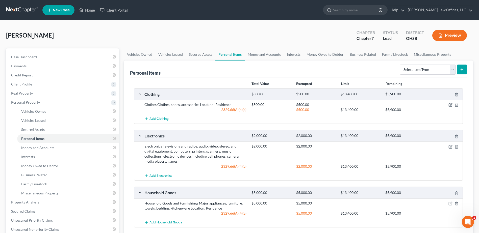
scroll to position [135, 0]
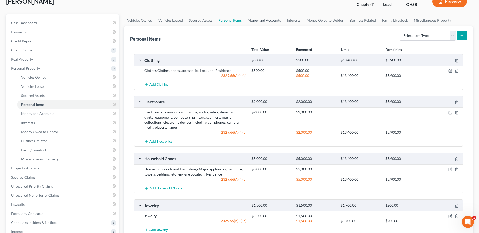
click at [270, 21] on link "Money and Accounts" at bounding box center [264, 20] width 39 height 12
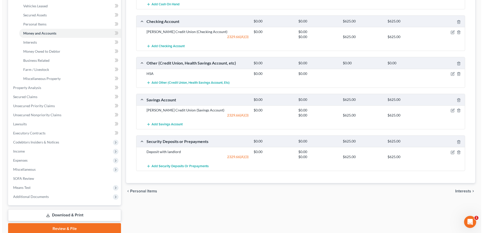
scroll to position [126, 0]
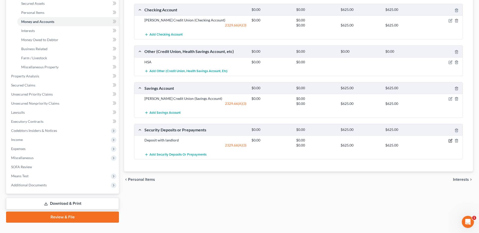
click at [449, 139] on icon "button" at bounding box center [450, 141] width 4 height 4
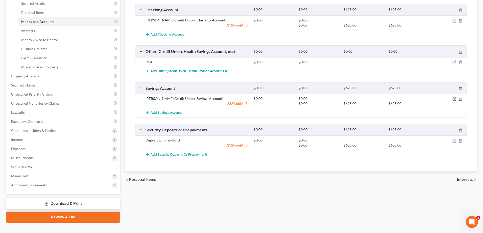
select select "3"
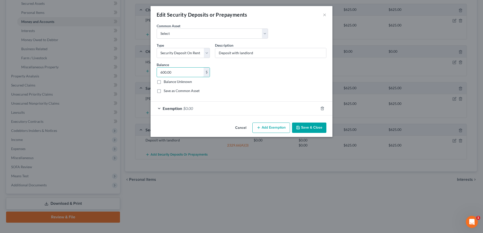
type input "600.00"
click at [224, 110] on div "Exemption $0.00" at bounding box center [234, 108] width 168 height 13
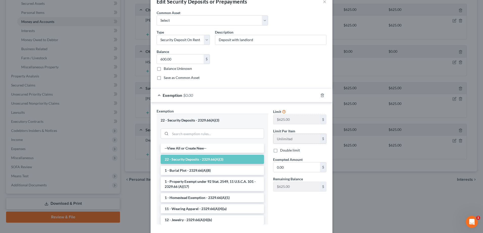
scroll to position [25, 0]
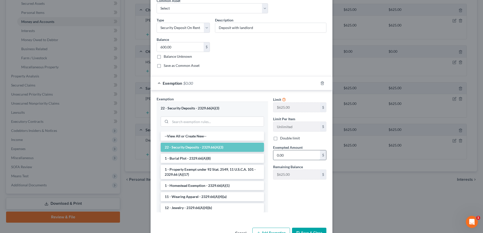
click at [287, 153] on input "0.00" at bounding box center [296, 155] width 47 height 10
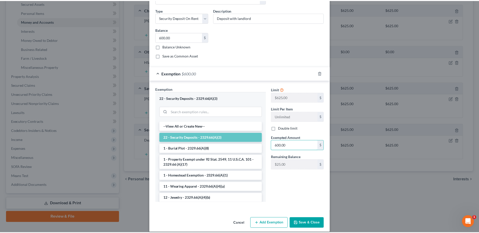
scroll to position [41, 0]
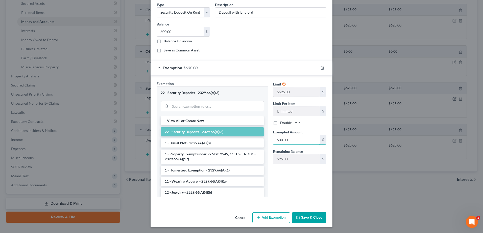
type input "600.00"
click at [308, 219] on button "Save & Close" at bounding box center [309, 217] width 34 height 11
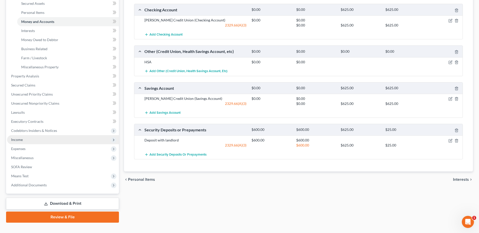
click at [44, 139] on span "Income" at bounding box center [63, 139] width 112 height 9
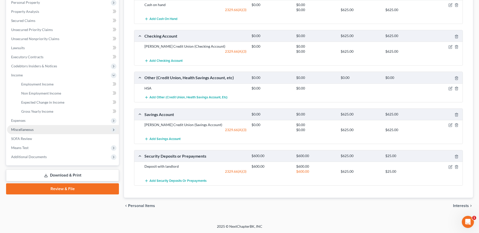
scroll to position [100, 0]
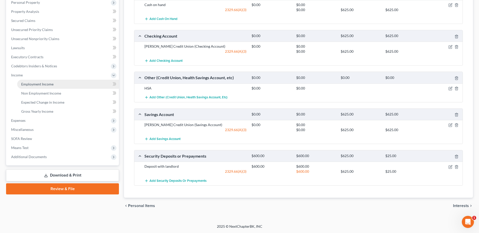
click at [58, 82] on link "Employment Income" at bounding box center [68, 84] width 102 height 9
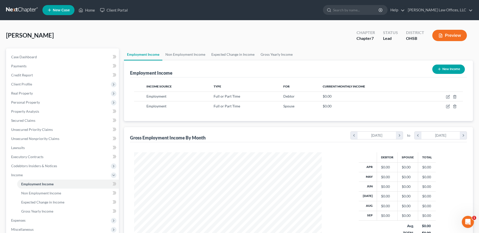
scroll to position [94, 197]
click at [453, 107] on icon "button" at bounding box center [454, 106] width 2 height 3
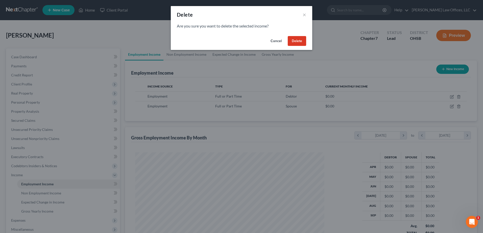
click at [292, 44] on button "Delete" at bounding box center [296, 41] width 18 height 10
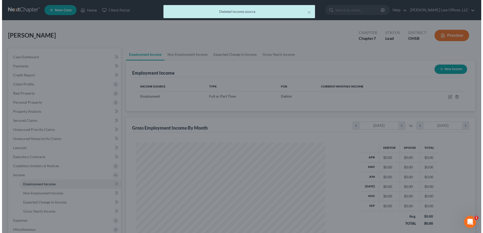
scroll to position [252269, 252165]
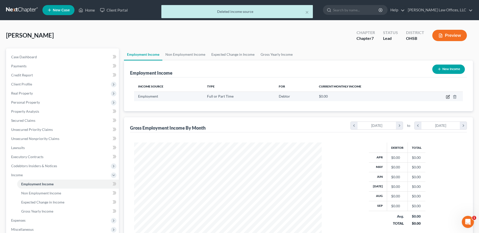
click at [447, 97] on icon "button" at bounding box center [448, 96] width 2 height 2
select select "0"
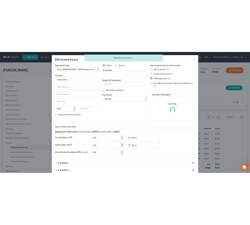
scroll to position [252294, 252216]
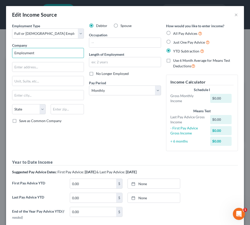
drag, startPoint x: 39, startPoint y: 52, endPoint x: 5, endPoint y: 55, distance: 34.0
click at [5, 55] on div "Edit Income Source × Employment Type * Select Full or [DEMOGRAPHIC_DATA] Employ…" at bounding box center [125, 112] width 250 height 225
type input "Chaminade [GEOGRAPHIC_DATA]"
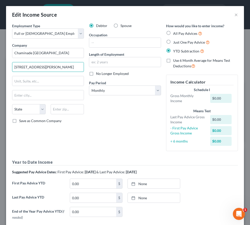
type input "[STREET_ADDRESS][PERSON_NAME]"
type input "45402"
type input "[GEOGRAPHIC_DATA]"
select select "36"
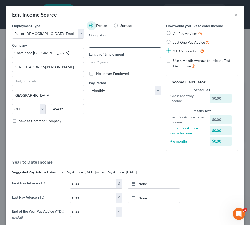
click at [101, 43] on input "text" at bounding box center [124, 43] width 71 height 10
type input "Alumni Relations"
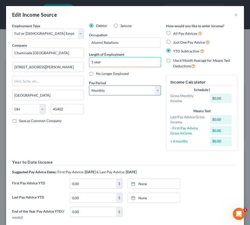
type input "1 year"
click at [155, 92] on select "Select Monthly Twice Monthly Every Other Week Weekly" at bounding box center [125, 91] width 72 height 10
select select "2"
click at [89, 86] on select "Select Monthly Twice Monthly Every Other Week Weekly" at bounding box center [125, 91] width 72 height 10
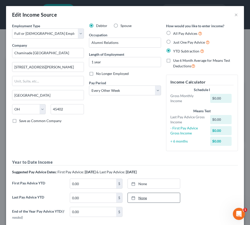
click at [140, 198] on link "None" at bounding box center [154, 198] width 52 height 10
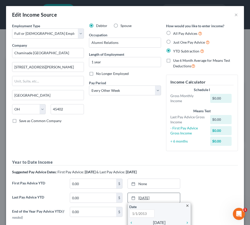
type input "[DATE]"
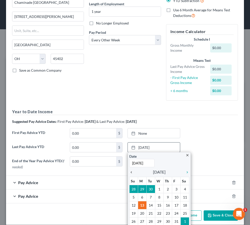
click at [130, 172] on icon "chevron_left" at bounding box center [132, 172] width 7 height 4
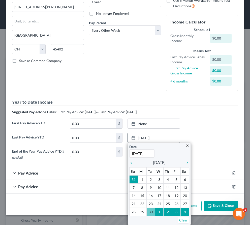
scroll to position [56, 0]
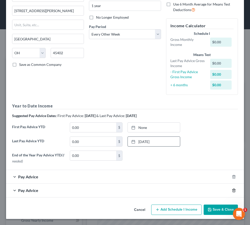
click at [232, 191] on icon "button" at bounding box center [234, 191] width 4 height 4
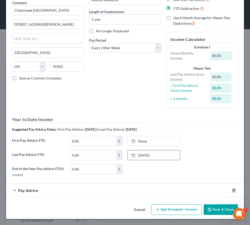
click at [232, 191] on icon "button" at bounding box center [234, 191] width 4 height 4
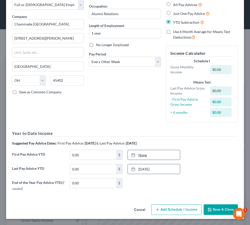
type input "[DATE]"
click at [139, 156] on link "None" at bounding box center [154, 155] width 52 height 10
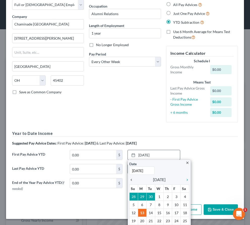
click at [129, 182] on icon "chevron_left" at bounding box center [132, 180] width 7 height 4
click at [129, 181] on icon "chevron_left" at bounding box center [132, 180] width 7 height 4
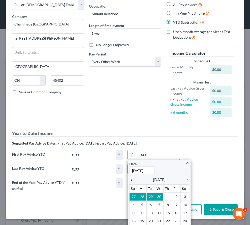
click at [129, 181] on icon "chevron_left" at bounding box center [132, 180] width 7 height 4
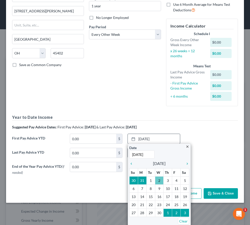
scroll to position [57, 0]
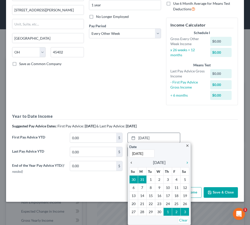
click at [129, 162] on icon "chevron_left" at bounding box center [132, 163] width 7 height 4
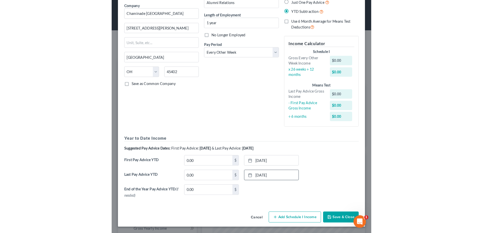
scroll to position [40, 0]
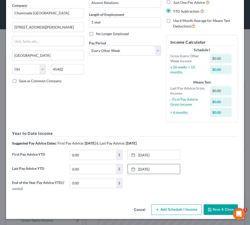
drag, startPoint x: 151, startPoint y: 119, endPoint x: 149, endPoint y: 122, distance: 3.4
click at [151, 119] on div "Debtor Spouse Occupation Alumni Relations Length of Employment 1 year No Longer…" at bounding box center [125, 54] width 77 height 143
paste input "14,988.48"
type input "14,988.48"
click at [195, 118] on div "Means Test Last Pay Advice Gross Income $0.00 - First Pay Advice Gross Income $…" at bounding box center [202, 99] width 68 height 38
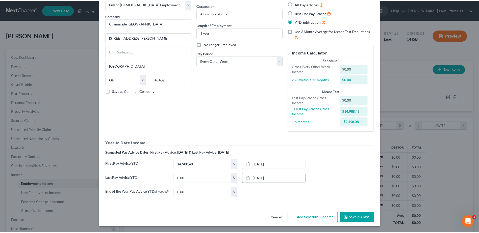
scroll to position [94, 199]
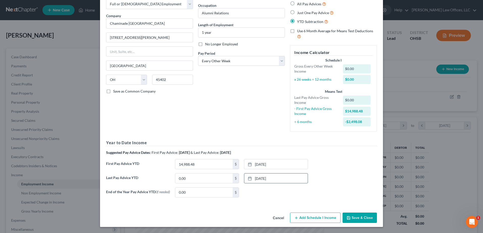
click at [353, 216] on button "Save & Close" at bounding box center [359, 218] width 34 height 11
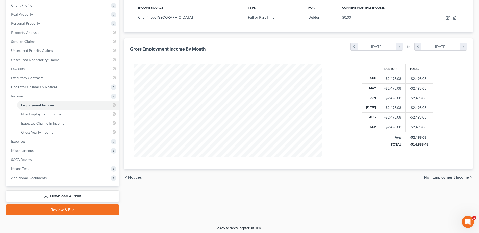
scroll to position [81, 0]
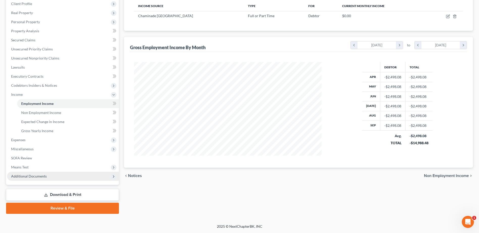
click at [45, 174] on span "Additional Documents" at bounding box center [29, 176] width 36 height 4
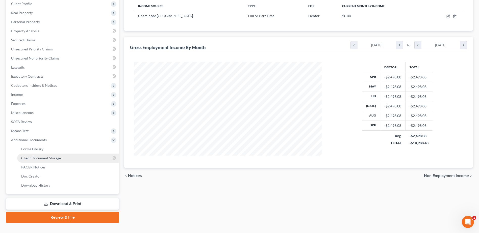
click at [53, 156] on span "Client Document Storage" at bounding box center [41, 158] width 40 height 4
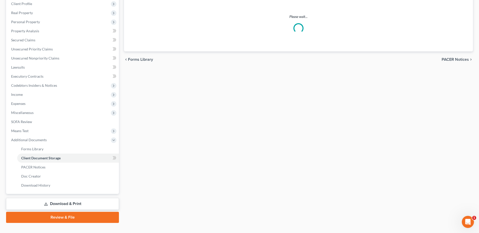
scroll to position [55, 0]
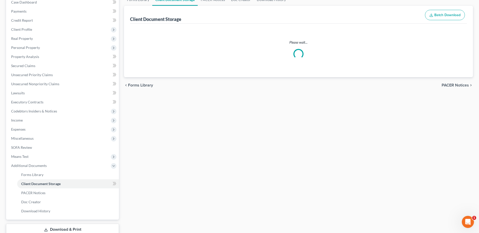
select select "7"
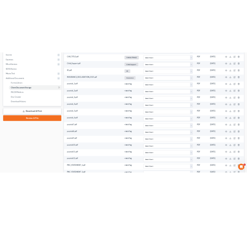
scroll to position [151, 0]
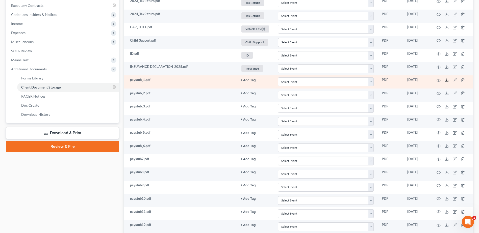
click at [445, 80] on icon at bounding box center [446, 80] width 4 height 4
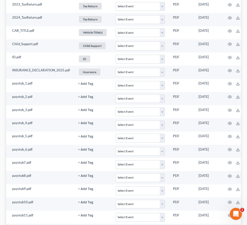
click at [0, 0] on span "Income" at bounding box center [0, 0] width 0 height 0
click at [0, 0] on span "Employment Income" at bounding box center [0, 0] width 0 height 0
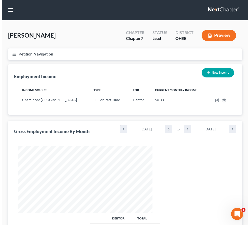
scroll to position [67, 144]
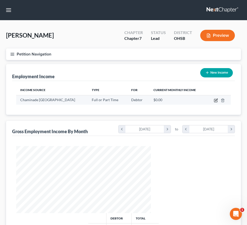
click at [218, 102] on icon "button" at bounding box center [215, 100] width 4 height 4
select select "0"
select select "36"
select select "2"
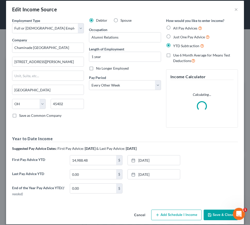
scroll to position [11, 0]
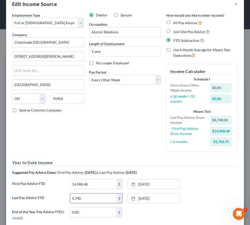
click at [105, 199] on input "4,748" at bounding box center [93, 199] width 46 height 10
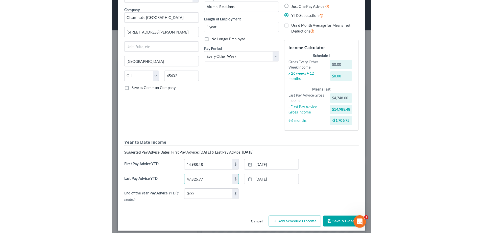
scroll to position [40, 0]
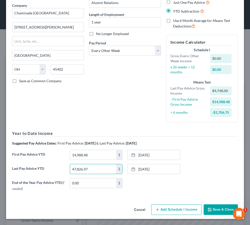
type input "47,826.97"
click at [194, 158] on div "First Pay Advice YTD 14,988.48 $ [DATE] close Date [DATE] Time 12:00 AM chevron…" at bounding box center [125, 157] width 231 height 14
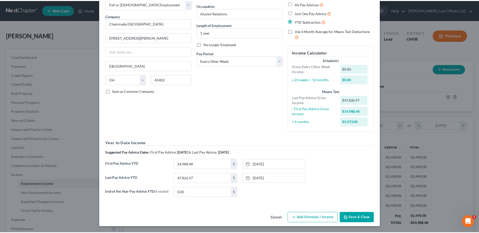
scroll to position [94, 199]
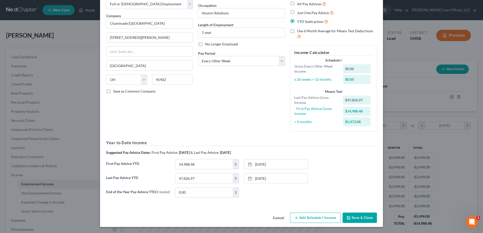
click at [355, 217] on button "Save & Close" at bounding box center [359, 218] width 34 height 11
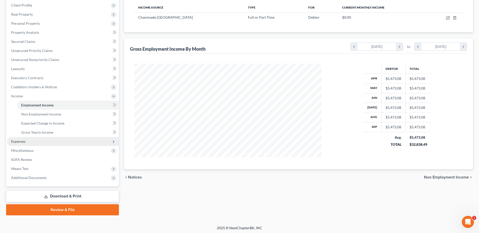
scroll to position [81, 0]
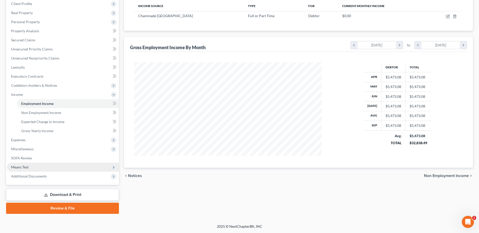
click at [37, 165] on span "Means Test" at bounding box center [63, 167] width 112 height 9
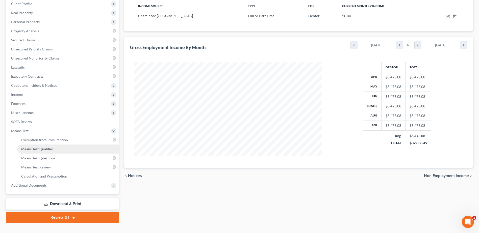
click at [43, 145] on link "Means Test Qualifier" at bounding box center [68, 149] width 102 height 9
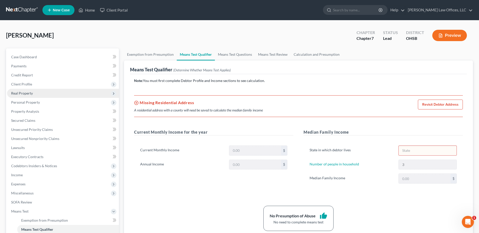
click at [44, 92] on span "Real Property" at bounding box center [63, 93] width 112 height 9
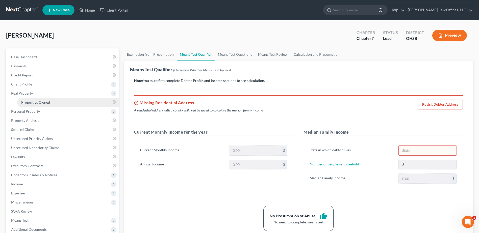
click at [45, 98] on link "Properties Owned" at bounding box center [68, 102] width 102 height 9
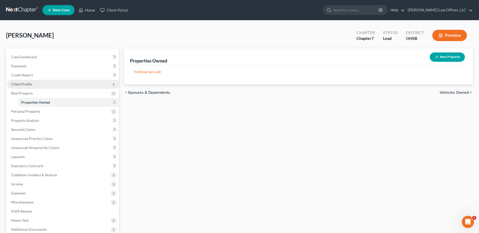
click at [46, 85] on span "Client Profile" at bounding box center [63, 84] width 112 height 9
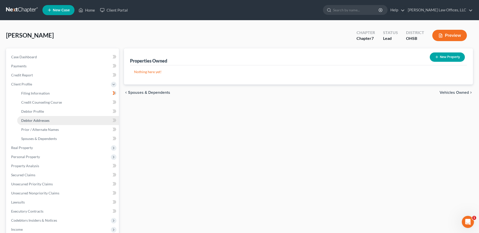
click at [53, 120] on link "Debtor Addresses" at bounding box center [68, 120] width 102 height 9
select select "0"
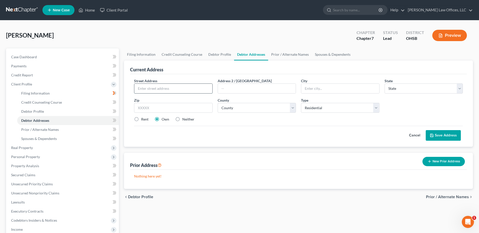
click at [201, 90] on input "text" at bounding box center [173, 89] width 78 height 10
type input "[STREET_ADDRESS]"
type input "[GEOGRAPHIC_DATA]"
select select "36"
type input "45420"
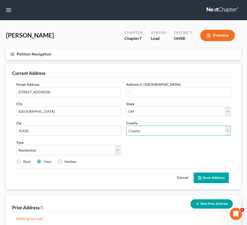
click at [208, 136] on select "County [GEOGRAPHIC_DATA] [GEOGRAPHIC_DATA] [GEOGRAPHIC_DATA] [GEOGRAPHIC_DATA] …" at bounding box center [178, 131] width 105 height 10
select select "56"
click at [166, 136] on select "County [GEOGRAPHIC_DATA] [GEOGRAPHIC_DATA] [GEOGRAPHIC_DATA] [GEOGRAPHIC_DATA] …" at bounding box center [178, 131] width 105 height 10
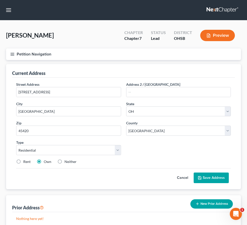
click at [31, 164] on label "Rent" at bounding box center [26, 161] width 7 height 5
click at [29, 163] on input "Rent" at bounding box center [26, 160] width 3 height 3
radio input "true"
click at [206, 183] on button "Save Address" at bounding box center [210, 178] width 35 height 11
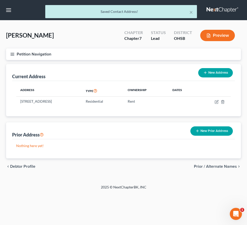
click at [0, 0] on span "Filing Information" at bounding box center [0, 0] width 0 height 0
select select "1"
select select "0"
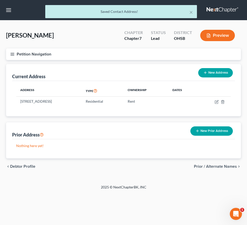
select select "36"
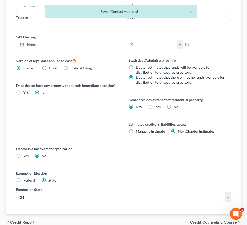
scroll to position [202, 0]
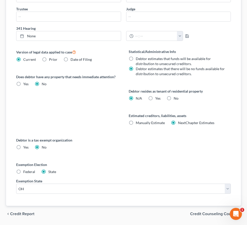
click at [160, 101] on label "Yes Yes" at bounding box center [157, 98] width 5 height 5
click at [160, 99] on input "Yes Yes" at bounding box center [158, 97] width 3 height 3
radio input "true"
radio input "false"
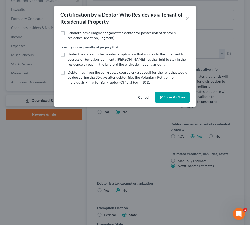
click at [176, 98] on button "Save & Close" at bounding box center [172, 97] width 34 height 11
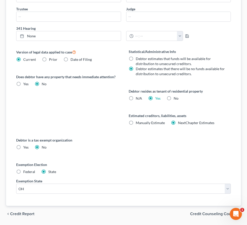
click at [0, 0] on span "Additional Documents" at bounding box center [0, 0] width 0 height 0
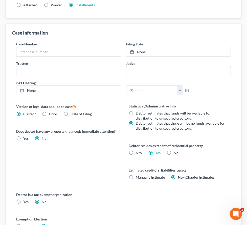
click at [0, 0] on span "Client Document Storage" at bounding box center [0, 0] width 0 height 0
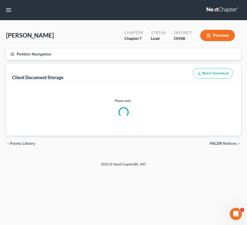
scroll to position [88, 0]
select select "7"
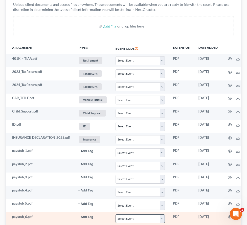
scroll to position [202, 0]
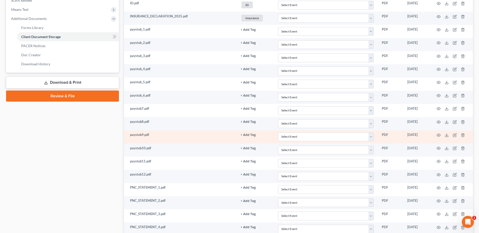
click at [139, 134] on td "paystub9.pdf" at bounding box center [180, 136] width 112 height 13
click at [445, 134] on icon at bounding box center [446, 135] width 4 height 4
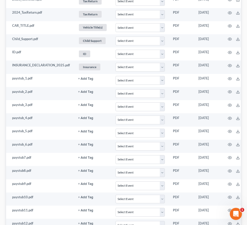
scroll to position [126, 0]
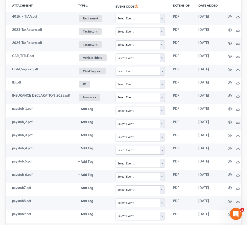
click at [0, 0] on span "Income" at bounding box center [0, 0] width 0 height 0
click at [0, 0] on link "Employment Income" at bounding box center [0, 0] width 0 height 0
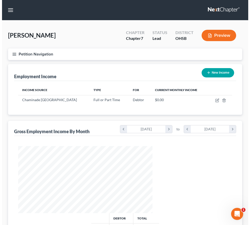
scroll to position [67, 144]
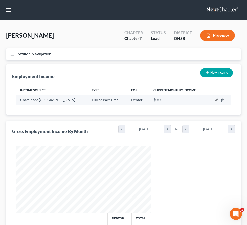
click at [218, 102] on icon "button" at bounding box center [215, 100] width 4 height 4
select select "0"
select select "36"
select select "2"
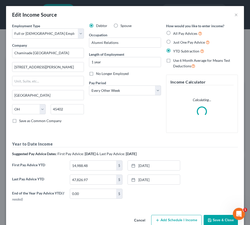
scroll to position [68, 147]
click at [176, 218] on button "Add Schedule I Income" at bounding box center [176, 220] width 50 height 11
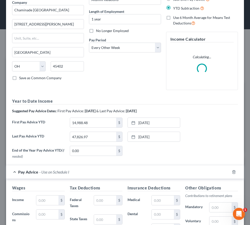
scroll to position [76, 0]
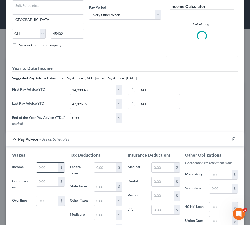
click at [50, 166] on input "text" at bounding box center [47, 168] width 22 height 10
type input "2,500.00"
click at [103, 167] on input "text" at bounding box center [105, 168] width 22 height 10
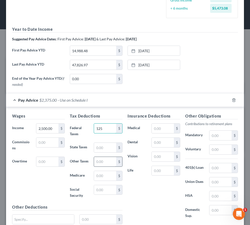
scroll to position [151, 0]
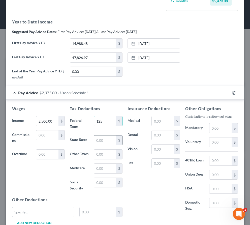
type input "125"
click at [104, 140] on input "text" at bounding box center [105, 141] width 22 height 10
type input "55"
type input "57.54"
type input "33"
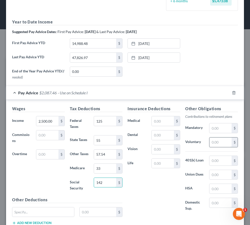
type input "142"
click at [217, 141] on input "text" at bounding box center [221, 143] width 22 height 10
type input "14.00"
click at [103, 122] on input "125" at bounding box center [105, 121] width 22 height 10
type input "125.00"
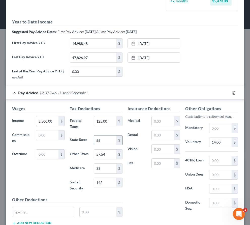
click at [105, 140] on input "55" at bounding box center [105, 141] width 22 height 10
type input "55.00"
click at [100, 172] on input "33" at bounding box center [105, 169] width 22 height 10
type input "33.00"
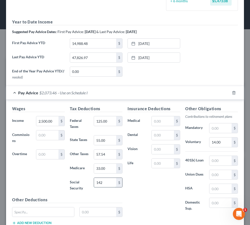
click at [103, 186] on input "142" at bounding box center [105, 183] width 22 height 10
drag, startPoint x: 105, startPoint y: 188, endPoint x: 88, endPoint y: 191, distance: 17.3
click at [89, 191] on div "Social Security 00 $" at bounding box center [96, 185] width 58 height 15
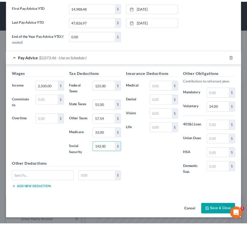
scroll to position [192, 0]
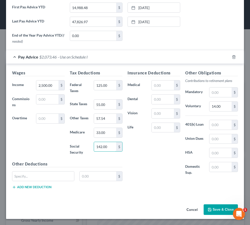
type input "142.00"
click at [216, 207] on button "Save & Close" at bounding box center [221, 209] width 34 height 11
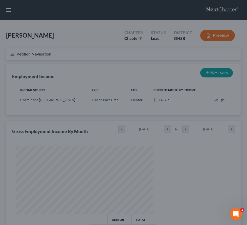
scroll to position [252296, 252218]
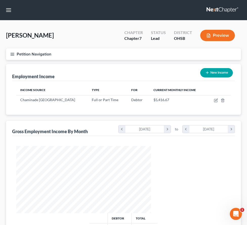
click at [0, 0] on link "Gross Yearly Income" at bounding box center [0, 0] width 0 height 0
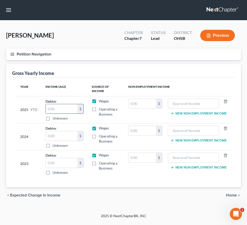
click at [77, 114] on input "text" at bounding box center [62, 109] width 32 height 10
type input "47,826.97"
click at [0, 0] on span "Additional Documents" at bounding box center [0, 0] width 0 height 0
click at [0, 0] on span "Client Document Storage" at bounding box center [0, 0] width 0 height 0
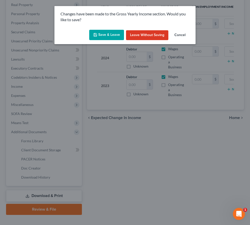
click at [106, 37] on button "Save & Leave" at bounding box center [106, 35] width 35 height 11
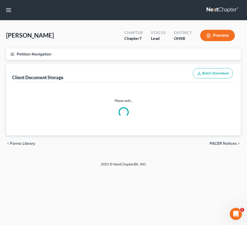
select select "7"
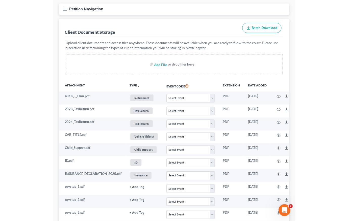
scroll to position [101, 0]
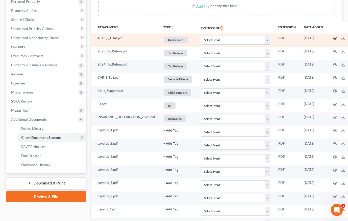
click at [334, 38] on icon "button" at bounding box center [335, 38] width 4 height 4
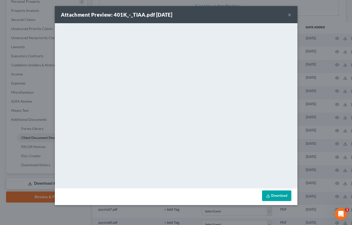
click at [290, 13] on button "×" at bounding box center [289, 15] width 4 height 6
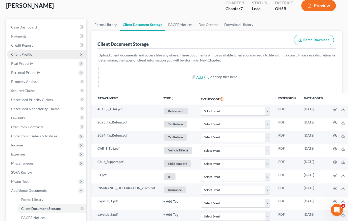
scroll to position [25, 0]
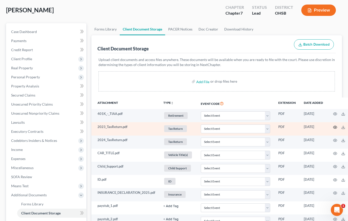
click at [336, 128] on icon "button" at bounding box center [335, 127] width 4 height 4
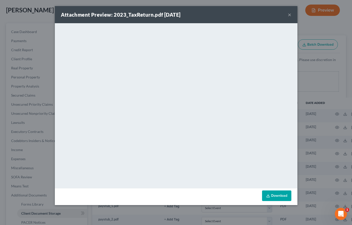
click at [288, 15] on button "×" at bounding box center [289, 15] width 4 height 6
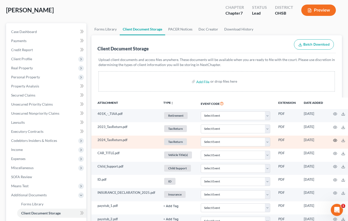
click at [335, 141] on icon "button" at bounding box center [335, 141] width 4 height 4
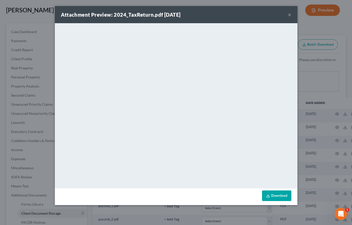
click at [291, 15] on button "×" at bounding box center [289, 15] width 4 height 6
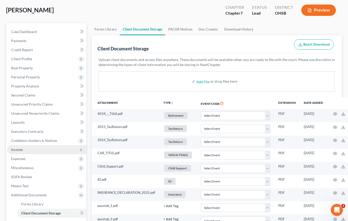
click at [30, 148] on span "Income" at bounding box center [46, 149] width 79 height 9
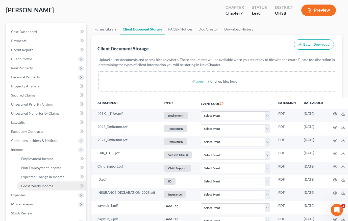
click at [42, 185] on span "Gross Yearly Income" at bounding box center [37, 186] width 32 height 4
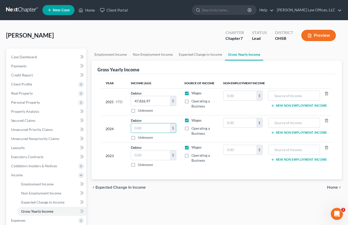
drag, startPoint x: 148, startPoint y: 128, endPoint x: 126, endPoint y: 132, distance: 22.2
click at [126, 132] on tr "2024 Debtor $ Unknown Balance Undetermined $ Unknown Wages Operating a Business…" at bounding box center [216, 128] width 230 height 27
type input "61,070"
click at [313, 124] on input "text" at bounding box center [294, 123] width 46 height 10
type input "Pension"
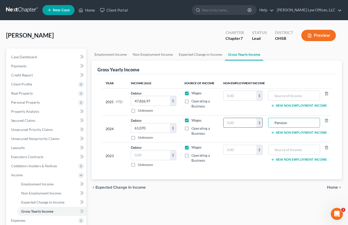
click at [245, 123] on input "text" at bounding box center [239, 123] width 33 height 10
type input "15,501.00"
click at [153, 128] on input "61,070" at bounding box center [150, 128] width 39 height 10
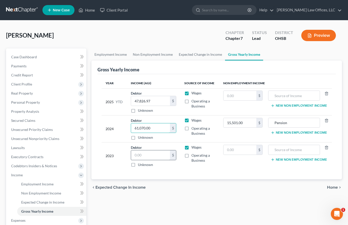
type input "61,070.00"
drag, startPoint x: 146, startPoint y: 155, endPoint x: 127, endPoint y: 158, distance: 18.8
click at [127, 158] on td "Debtor $ Unknown Balance Undetermined $ Unknown" at bounding box center [154, 156] width 54 height 27
type input "52,963.00"
click at [188, 171] on div "Year Income (AGI) Source of Income Non Employment Income 2025 YTD Debtor 47,826…" at bounding box center [216, 126] width 238 height 105
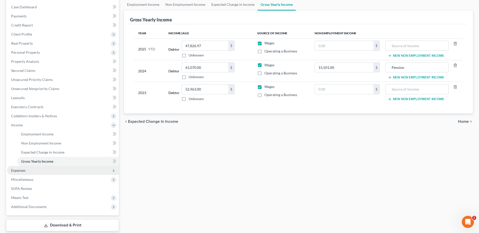
scroll to position [50, 0]
click at [49, 170] on span "Expenses" at bounding box center [63, 170] width 112 height 9
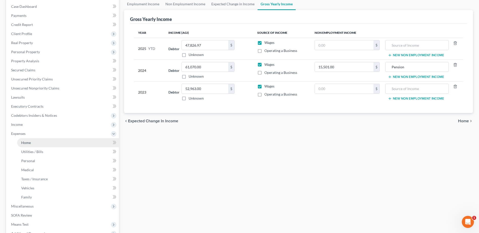
click at [48, 141] on link "Home" at bounding box center [68, 142] width 102 height 9
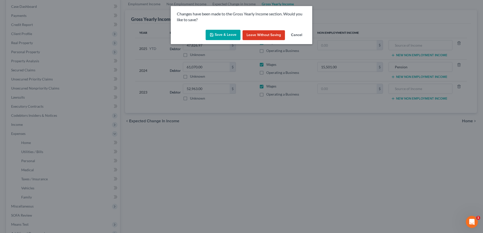
click at [221, 33] on button "Save & Leave" at bounding box center [222, 35] width 35 height 11
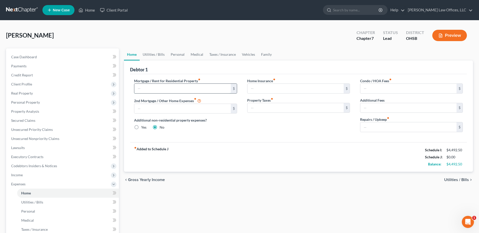
click at [152, 92] on input "text" at bounding box center [182, 89] width 96 height 10
type input "960.00"
click at [386, 125] on input "text" at bounding box center [408, 127] width 96 height 10
type input "25.00"
click at [157, 53] on link "Utilities / Bills" at bounding box center [154, 54] width 28 height 12
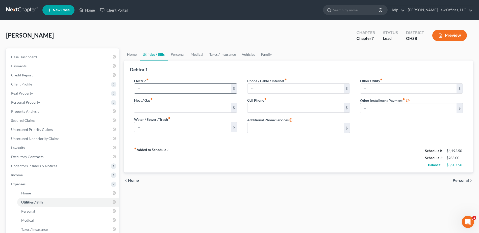
click at [206, 88] on input "text" at bounding box center [182, 89] width 96 height 10
type input "175.00"
click at [199, 106] on input "text" at bounding box center [182, 108] width 96 height 10
type input "50.00"
click at [198, 127] on input "text" at bounding box center [182, 127] width 96 height 10
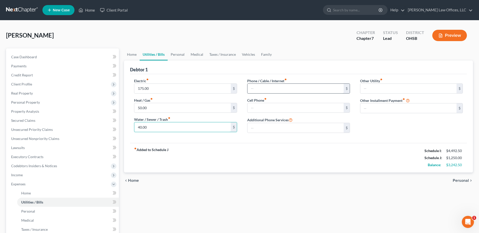
type input "40.00"
click at [277, 89] on input "text" at bounding box center [295, 89] width 96 height 10
type input "125.00"
click at [273, 107] on input "text" at bounding box center [295, 108] width 96 height 10
type input "135.00"
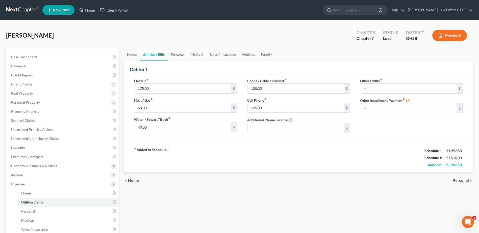
click at [182, 56] on link "Personal" at bounding box center [178, 54] width 20 height 12
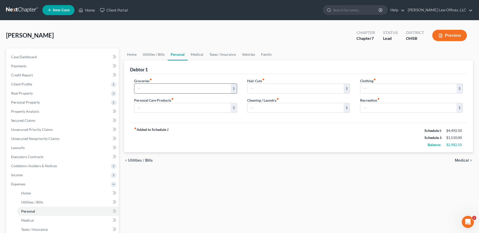
click at [163, 89] on input "text" at bounding box center [182, 89] width 96 height 10
type input "975.00"
click at [164, 108] on input "text" at bounding box center [182, 108] width 96 height 10
type input "125.00"
click at [265, 88] on input "text" at bounding box center [295, 89] width 96 height 10
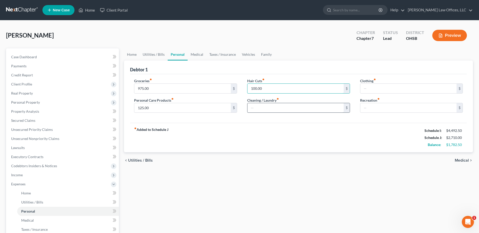
type input "100.00"
click at [264, 108] on input "text" at bounding box center [295, 108] width 96 height 10
type input "50.00"
click at [368, 91] on input "text" at bounding box center [408, 89] width 96 height 10
type input "200.00"
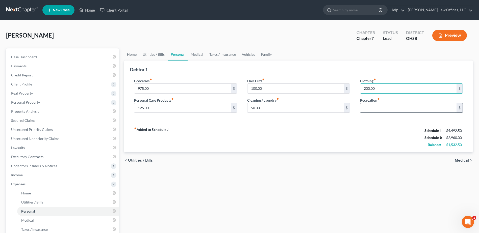
click at [369, 106] on input "text" at bounding box center [408, 108] width 96 height 10
type input "125.00"
click at [198, 52] on link "Medical" at bounding box center [197, 54] width 19 height 12
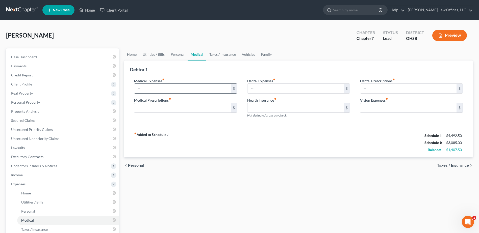
click at [171, 87] on input "text" at bounding box center [182, 89] width 96 height 10
type input "100.00"
click at [174, 107] on input "text" at bounding box center [182, 108] width 96 height 10
type input "50.00"
click at [255, 86] on input "text" at bounding box center [295, 89] width 96 height 10
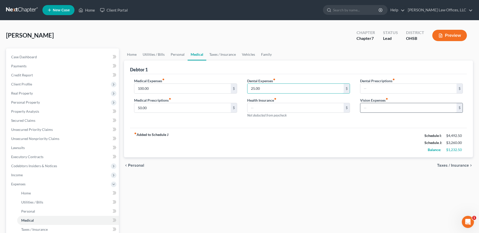
type input "25.00"
click at [370, 106] on input "text" at bounding box center [408, 108] width 96 height 10
type input "25.00"
click at [226, 55] on link "Taxes / Insurance" at bounding box center [222, 54] width 33 height 12
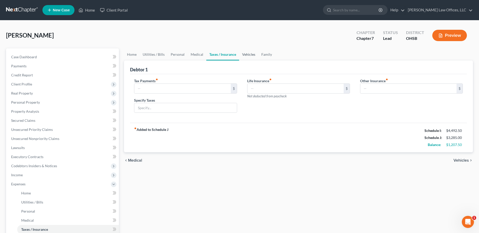
click at [245, 54] on link "Vehicles" at bounding box center [248, 54] width 19 height 12
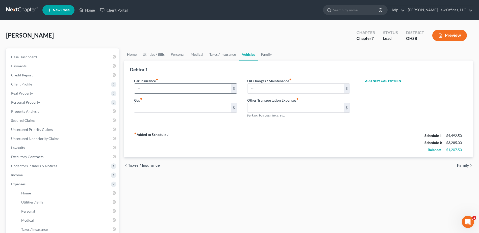
click at [172, 87] on input "text" at bounding box center [182, 89] width 96 height 10
type input "130.00"
click at [173, 105] on input "text" at bounding box center [182, 108] width 96 height 10
type input "250.00"
click at [255, 89] on input "text" at bounding box center [295, 89] width 96 height 10
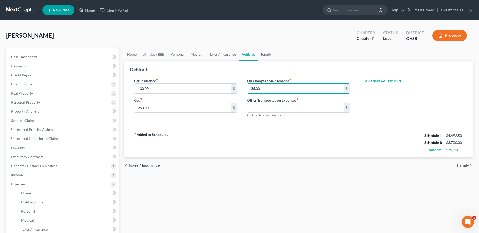
type input "35.00"
click at [267, 55] on link "Family" at bounding box center [266, 54] width 17 height 12
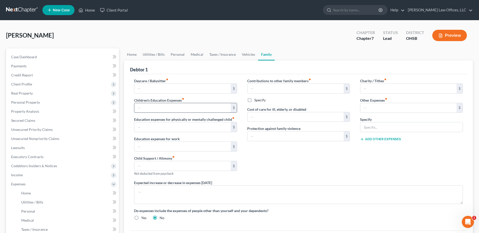
click at [185, 108] on input "text" at bounding box center [182, 108] width 96 height 10
type input "150.00"
click at [278, 158] on div "Contributions to other family members fiber_manual_record $ Specify Cost of car…" at bounding box center [298, 129] width 113 height 102
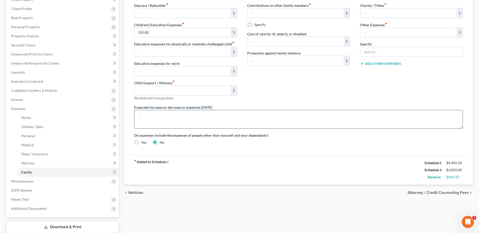
scroll to position [76, 0]
click at [64, 180] on span "Miscellaneous" at bounding box center [63, 181] width 112 height 9
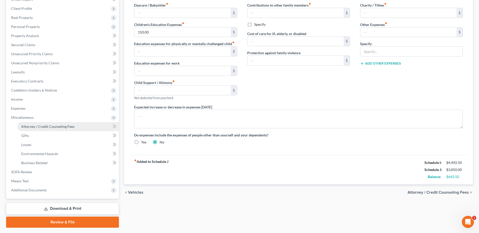
click at [70, 126] on span "Attorney / Credit Counseling Fees" at bounding box center [47, 126] width 53 height 4
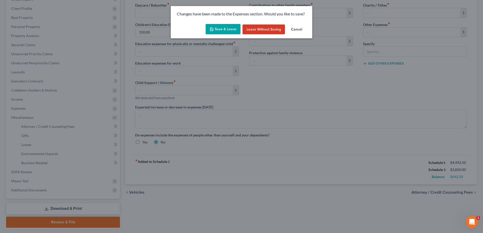
click at [228, 30] on button "Save & Leave" at bounding box center [222, 29] width 35 height 11
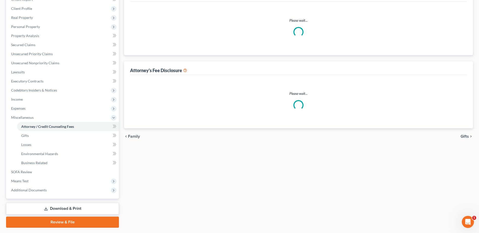
scroll to position [10, 0]
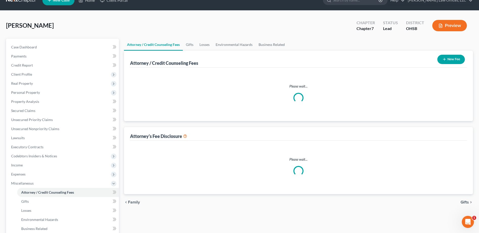
select select "1"
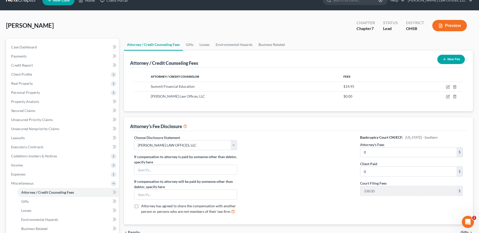
scroll to position [0, 0]
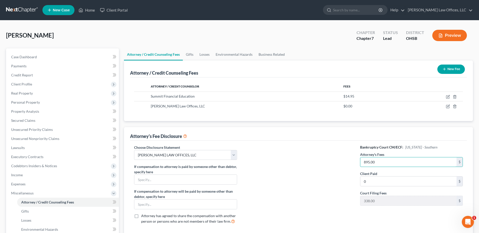
type input "895.00"
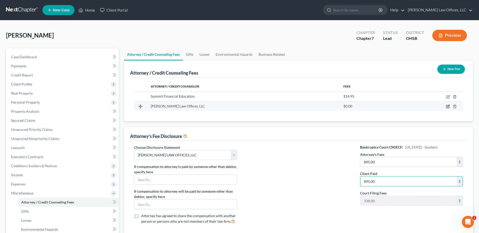
type input "895.00"
click at [447, 106] on icon "button" at bounding box center [448, 106] width 4 height 4
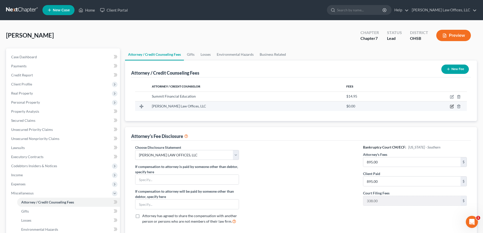
select select "36"
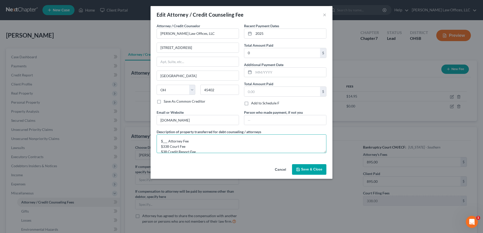
drag, startPoint x: 162, startPoint y: 142, endPoint x: 167, endPoint y: 143, distance: 5.0
click at [167, 143] on textarea "$___ Attorney Fee $338 Court Fee $38 Credit Report Fee" at bounding box center [241, 144] width 170 height 19
type textarea "$895 Attorney Fee $338 Court Fee $38 Credit Report Fee"
click at [256, 52] on input "0" at bounding box center [282, 53] width 76 height 10
drag, startPoint x: 253, startPoint y: 52, endPoint x: 253, endPoint y: 48, distance: 4.3
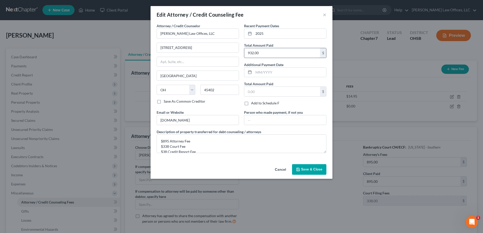
click at [253, 52] on input "932.00" at bounding box center [282, 53] width 76 height 10
type input "933.00"
click at [315, 169] on span "Save & Close" at bounding box center [311, 169] width 21 height 4
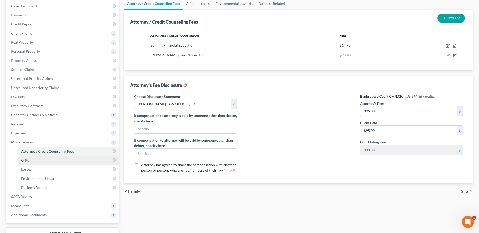
scroll to position [76, 0]
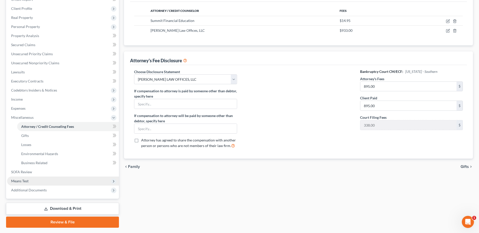
click at [54, 179] on span "Means Test" at bounding box center [63, 181] width 112 height 9
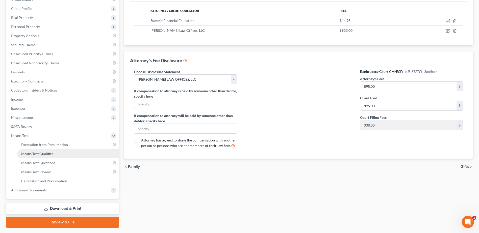
click at [51, 155] on span "Means Test Qualifier" at bounding box center [37, 154] width 32 height 4
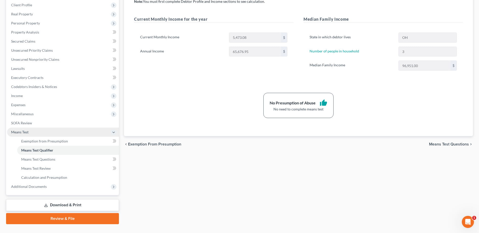
scroll to position [90, 0]
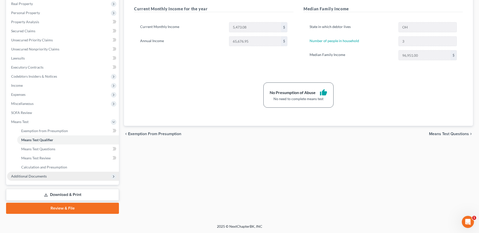
click at [53, 178] on span "Additional Documents" at bounding box center [63, 176] width 112 height 9
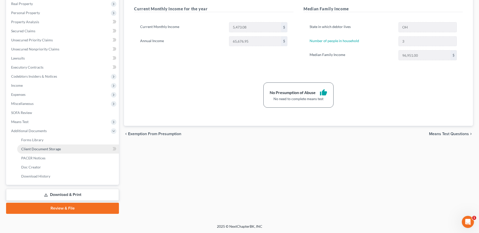
click at [61, 150] on link "Client Document Storage" at bounding box center [68, 149] width 102 height 9
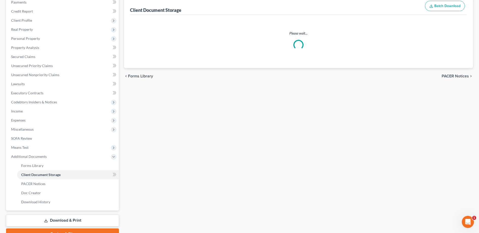
scroll to position [12, 0]
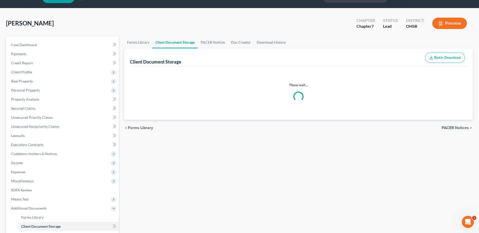
select select "7"
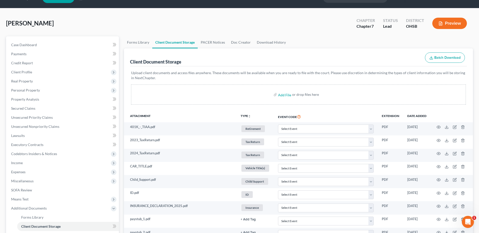
scroll to position [0, 0]
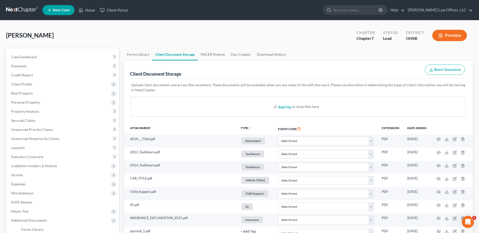
click at [284, 108] on input "file" at bounding box center [284, 106] width 12 height 9
type input "C:\fakepath\Lexis.pdf"
select select "7"
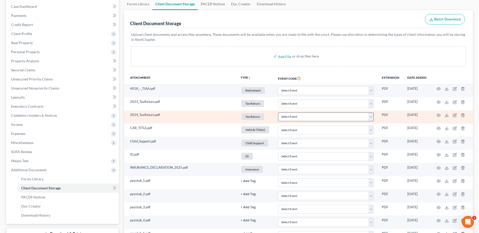
scroll to position [101, 0]
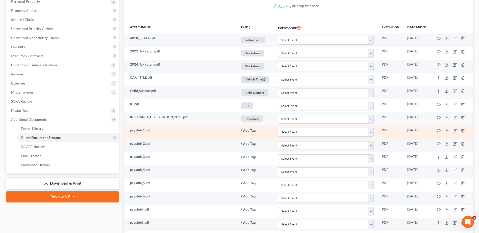
click at [249, 132] on button "+ Add Tag" at bounding box center [248, 130] width 15 height 3
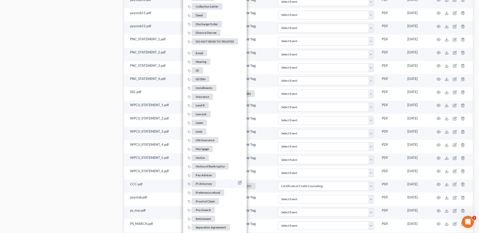
scroll to position [353, 0]
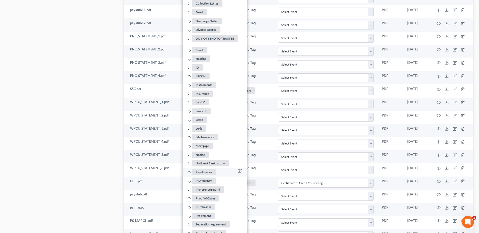
click at [202, 170] on span "Pay Advices" at bounding box center [204, 172] width 24 height 6
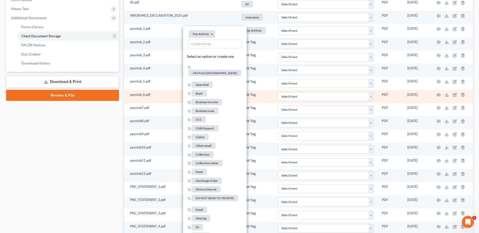
scroll to position [202, 0]
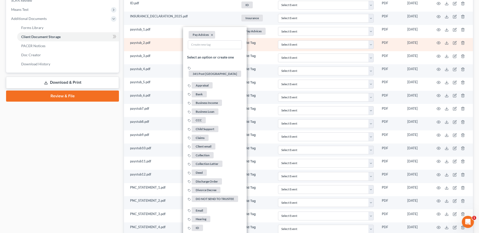
click at [252, 44] on button "+ Add Tag" at bounding box center [248, 42] width 15 height 3
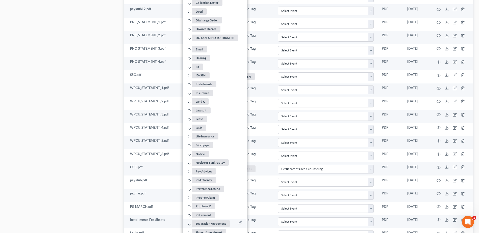
scroll to position [404, 0]
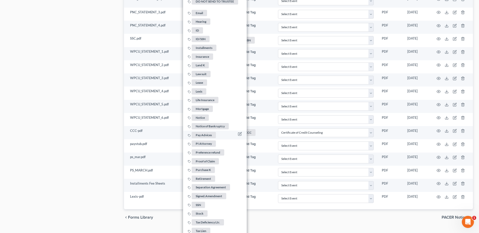
click at [208, 133] on span "Pay Advices" at bounding box center [204, 135] width 24 height 6
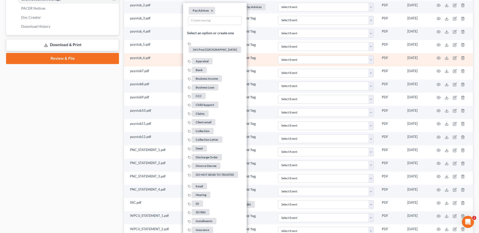
scroll to position [227, 0]
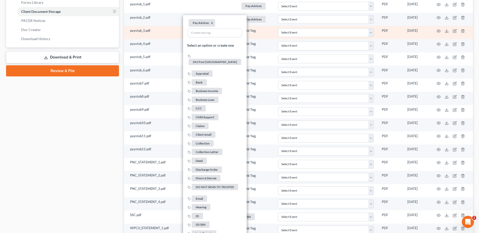
click at [251, 31] on button "+ Add Tag" at bounding box center [248, 30] width 15 height 3
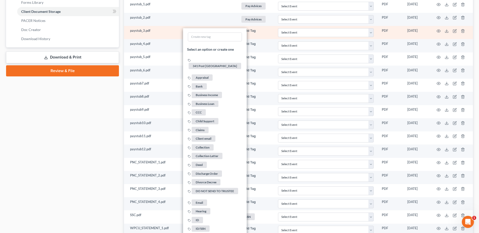
scroll to position [429, 0]
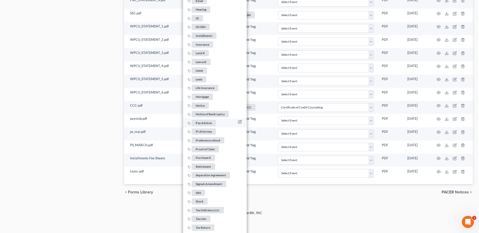
click at [201, 121] on span "Pay Advices" at bounding box center [204, 123] width 24 height 6
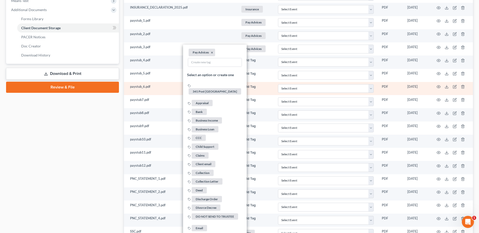
scroll to position [202, 0]
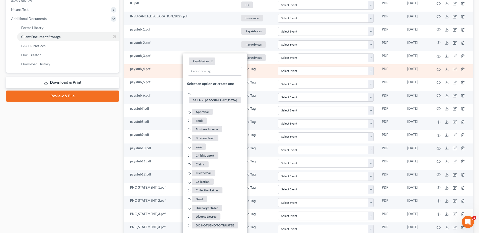
click at [251, 69] on button "+ Add Tag" at bounding box center [248, 69] width 15 height 3
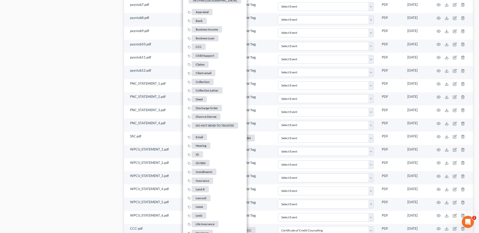
scroll to position [379, 0]
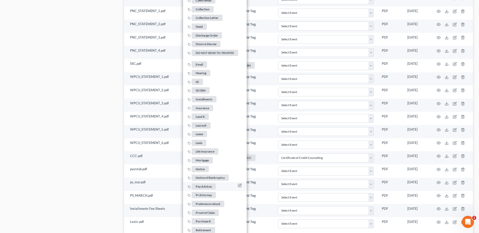
click at [203, 183] on span "Pay Advices" at bounding box center [204, 186] width 24 height 6
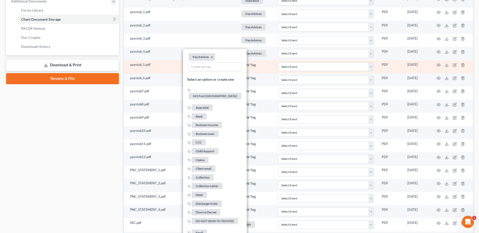
scroll to position [202, 0]
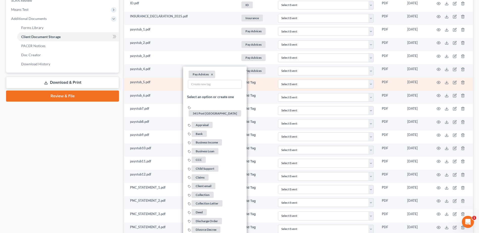
click at [251, 81] on button "+ Add Tag" at bounding box center [248, 82] width 15 height 3
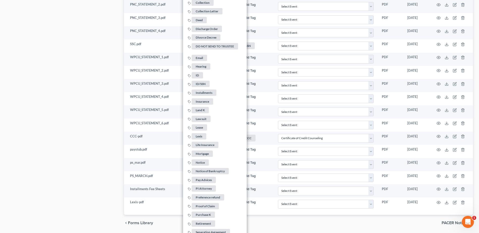
scroll to position [454, 0]
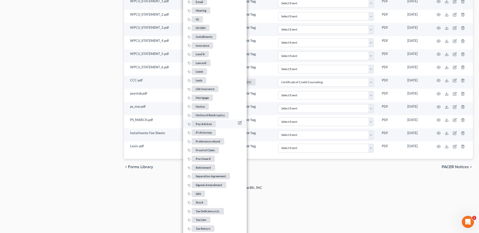
click at [203, 121] on span "Pay Advices" at bounding box center [204, 124] width 24 height 6
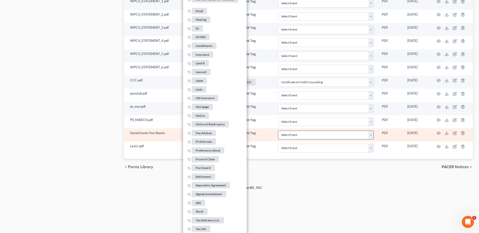
scroll to position [415, 0]
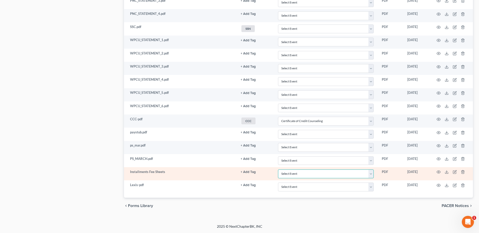
drag, startPoint x: 371, startPoint y: 175, endPoint x: 360, endPoint y: 176, distance: 10.9
click at [371, 175] on select "Select Event 20 Largest Unsecured Creditors Amended Document Amended List of Cr…" at bounding box center [326, 174] width 96 height 9
select select "37"
click at [278, 170] on select "Select Event 20 Largest Unsecured Creditors Amended Document Amended List of Cr…" at bounding box center [326, 174] width 96 height 9
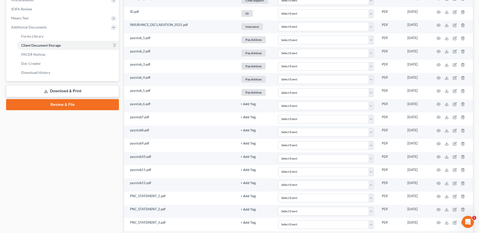
scroll to position [188, 0]
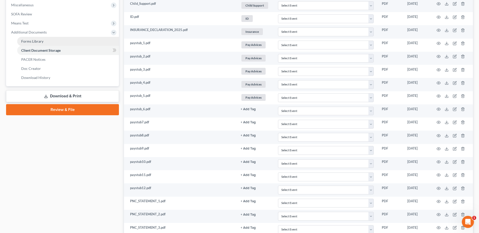
click at [48, 43] on link "Forms Library" at bounding box center [68, 41] width 102 height 9
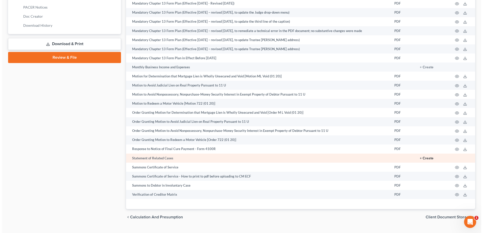
scroll to position [241, 0]
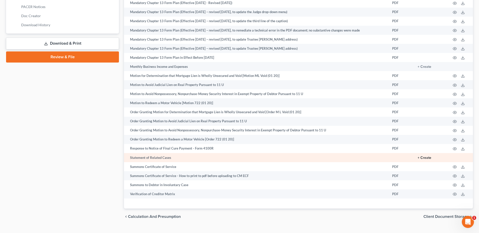
click at [424, 158] on button "+ Create" at bounding box center [424, 158] width 14 height 4
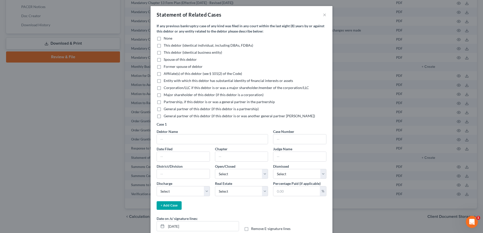
click at [164, 45] on label "This debtor (identical individual, including DBAs, FDBAs)" at bounding box center [208, 45] width 89 height 5
click at [166, 45] on input "This debtor (identical individual, including DBAs, FDBAs)" at bounding box center [167, 44] width 3 height 3
checkbox input "true"
click at [164, 39] on label "None" at bounding box center [168, 38] width 9 height 5
click at [166, 39] on input "None" at bounding box center [167, 37] width 3 height 3
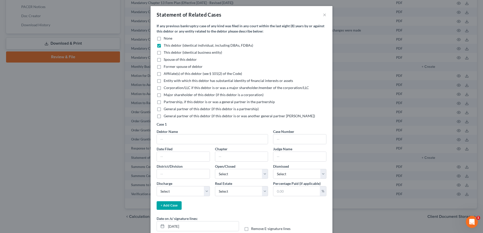
checkbox input "true"
click at [164, 45] on label "This debtor (identical individual, including DBAs, FDBAs)" at bounding box center [208, 45] width 89 height 5
click at [166, 45] on input "This debtor (identical individual, including DBAs, FDBAs)" at bounding box center [167, 44] width 3 height 3
checkbox input "false"
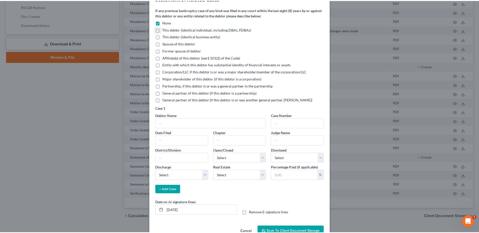
scroll to position [25, 0]
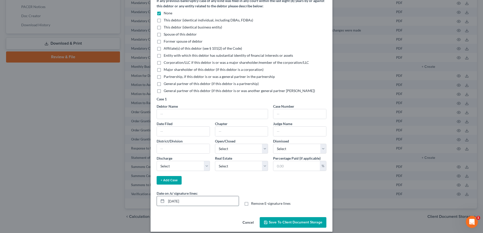
click at [175, 202] on input "[DATE]" at bounding box center [202, 201] width 72 height 10
type input "[DATE]"
click at [285, 223] on span "Save to Client Document Storage" at bounding box center [296, 222] width 54 height 4
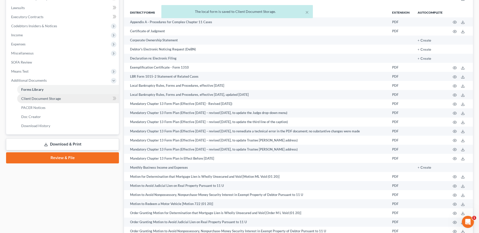
click at [62, 100] on link "Client Document Storage" at bounding box center [68, 98] width 102 height 9
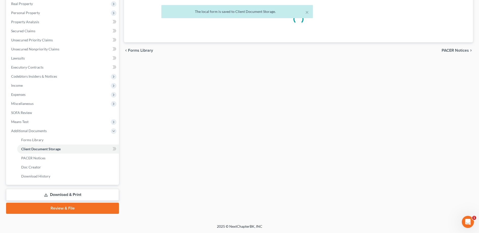
scroll to position [71, 0]
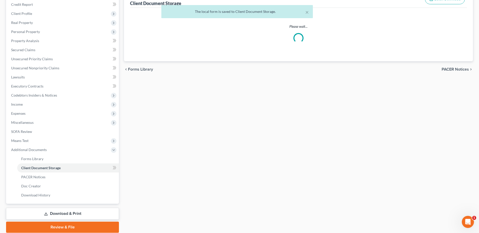
select select "7"
select select "37"
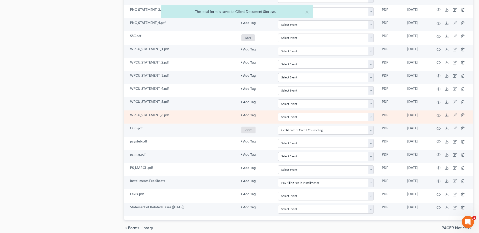
scroll to position [429, 0]
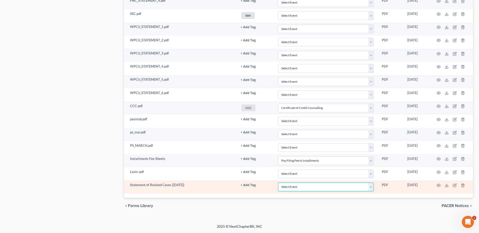
click at [373, 187] on select "Select Event 20 Largest Unsecured Creditors Amended Document Amended List of Cr…" at bounding box center [326, 187] width 96 height 9
select select "52"
click at [278, 183] on select "Select Event 20 Largest Unsecured Creditors Amended Document Amended List of Cr…" at bounding box center [326, 187] width 96 height 9
click at [446, 186] on polyline at bounding box center [447, 185] width 2 height 1
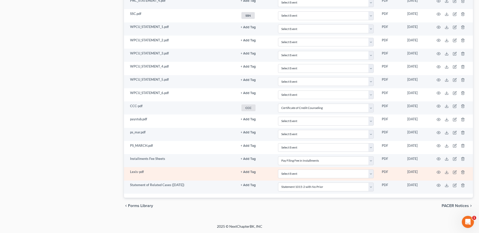
click at [245, 173] on button "+ Add Tag" at bounding box center [248, 172] width 15 height 3
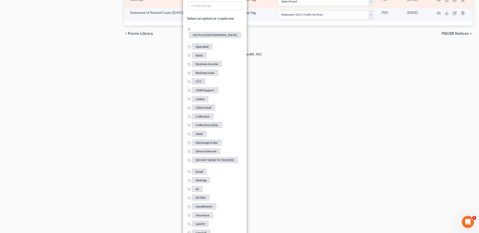
scroll to position [656, 0]
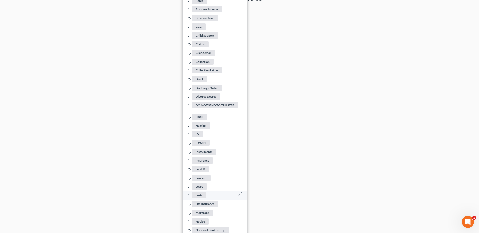
click at [200, 192] on span "Lexis" at bounding box center [199, 195] width 15 height 6
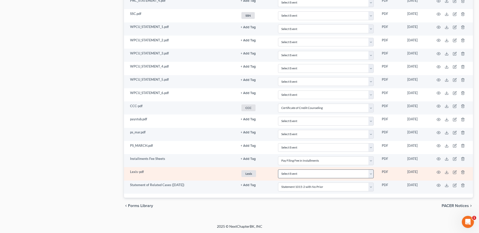
scroll to position [201, 0]
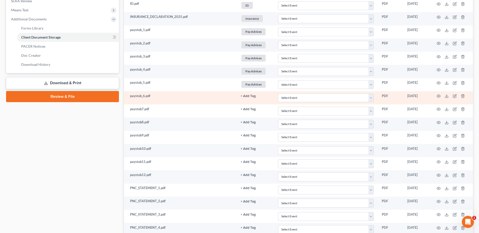
click at [250, 96] on button "+ Add Tag" at bounding box center [248, 96] width 15 height 3
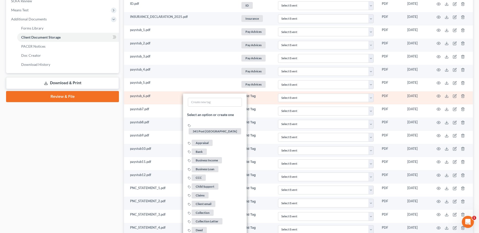
scroll to position [479, 0]
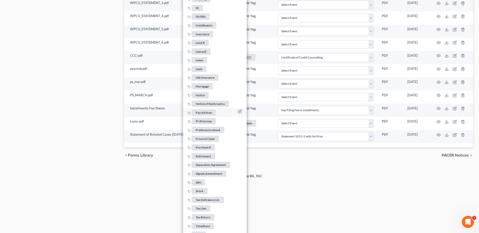
click at [201, 110] on span "Pay Advices" at bounding box center [204, 112] width 24 height 6
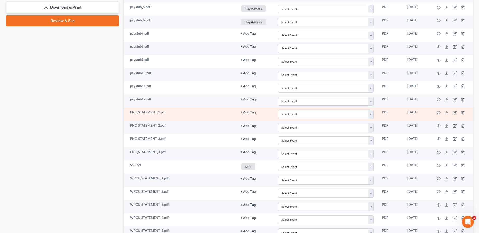
scroll to position [252, 0]
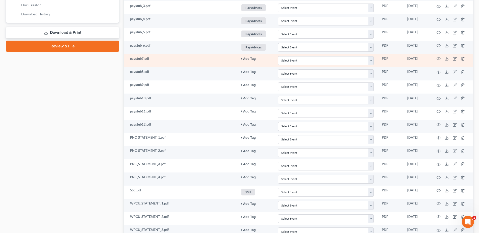
click at [247, 60] on button "+ Add Tag" at bounding box center [248, 58] width 15 height 3
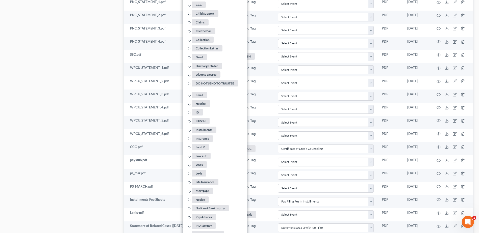
scroll to position [479, 0]
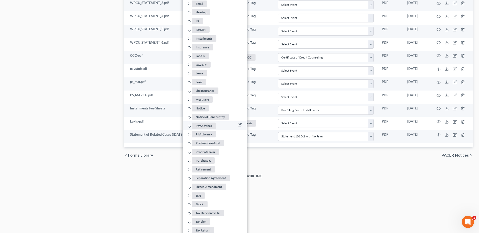
drag, startPoint x: 202, startPoint y: 119, endPoint x: 203, endPoint y: 122, distance: 3.0
click at [203, 122] on li "Pay Advices" at bounding box center [215, 125] width 64 height 9
click at [204, 124] on span "Pay Advices" at bounding box center [204, 126] width 24 height 6
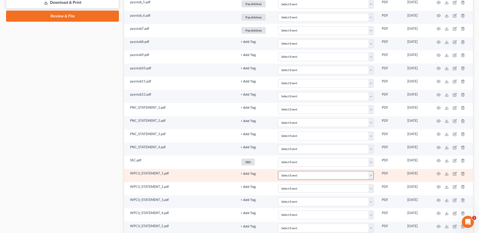
scroll to position [277, 0]
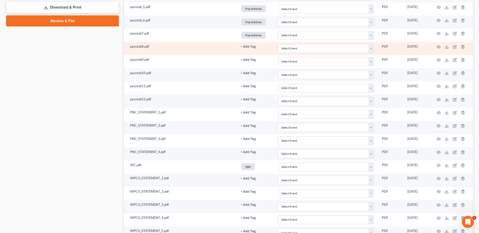
click at [250, 46] on button "+ Add Tag" at bounding box center [248, 46] width 15 height 3
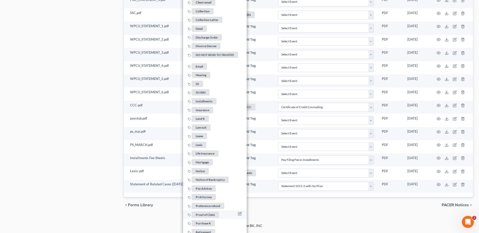
scroll to position [454, 0]
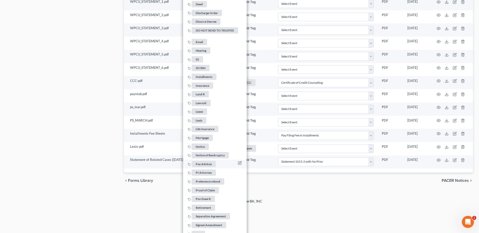
click at [203, 163] on span "Pay Advices" at bounding box center [204, 164] width 24 height 6
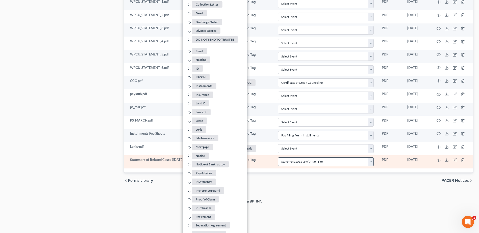
click at [293, 181] on div "chevron_left Forms Library PACER Notices chevron_right" at bounding box center [298, 181] width 349 height 16
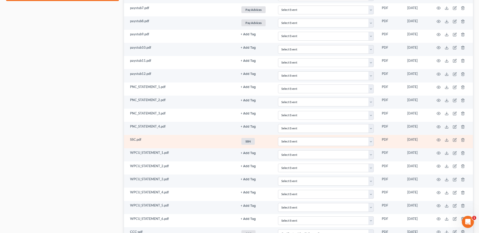
scroll to position [302, 0]
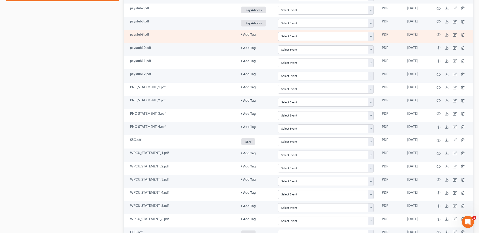
click at [247, 36] on button "+ Add Tag" at bounding box center [248, 34] width 15 height 3
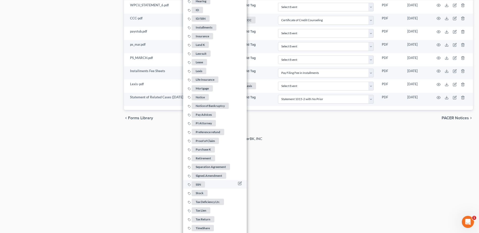
scroll to position [541, 0]
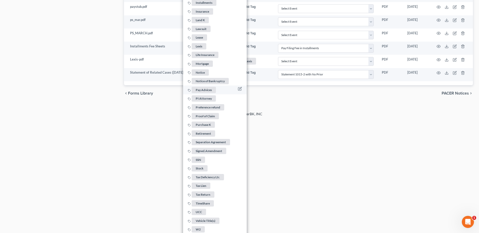
click at [202, 87] on span "Pay Advices" at bounding box center [204, 90] width 24 height 6
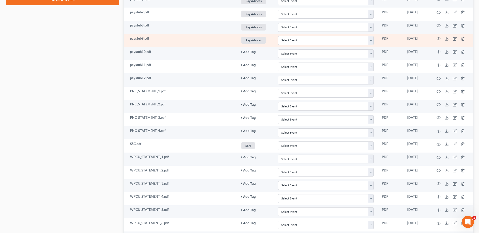
scroll to position [252, 0]
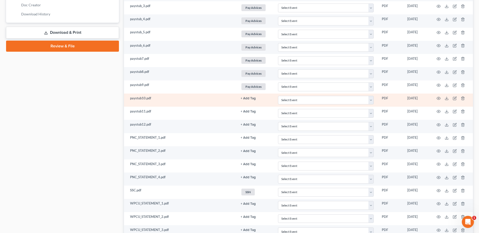
click at [252, 97] on button "+ Add Tag" at bounding box center [248, 98] width 15 height 3
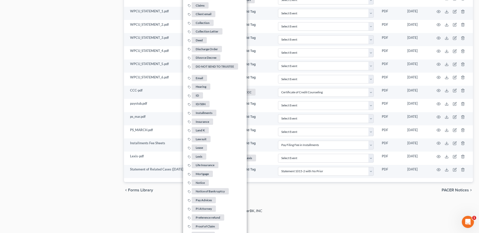
scroll to position [554, 0]
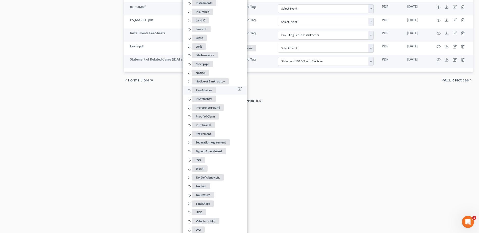
click at [203, 87] on span "Pay Advices" at bounding box center [204, 90] width 24 height 6
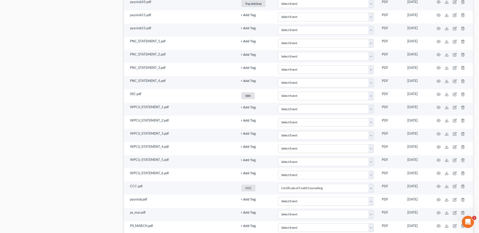
scroll to position [176, 0]
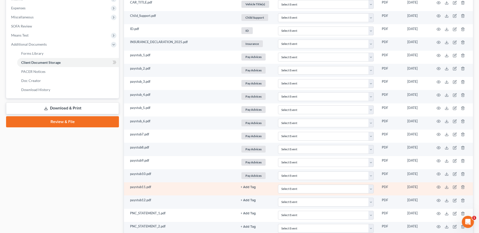
click at [248, 187] on button "+ Add Tag" at bounding box center [248, 187] width 15 height 3
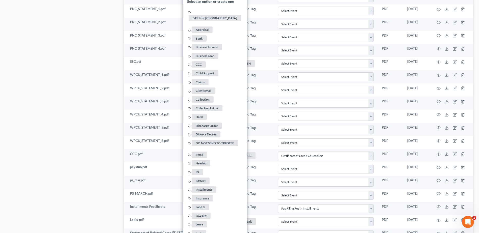
scroll to position [568, 0]
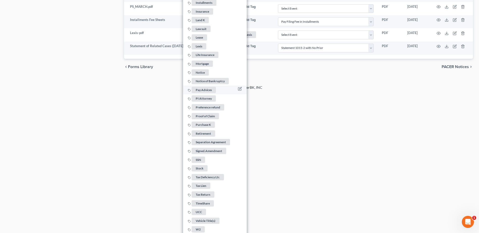
click at [205, 87] on span "Pay Advices" at bounding box center [204, 90] width 24 height 6
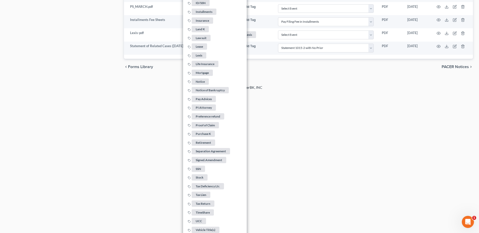
drag, startPoint x: 293, startPoint y: 105, endPoint x: 283, endPoint y: 123, distance: 20.8
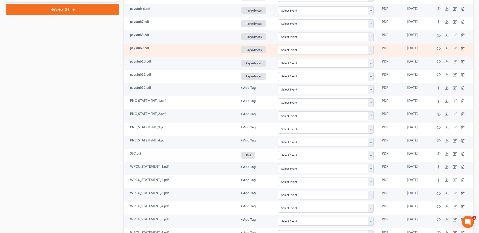
scroll to position [201, 0]
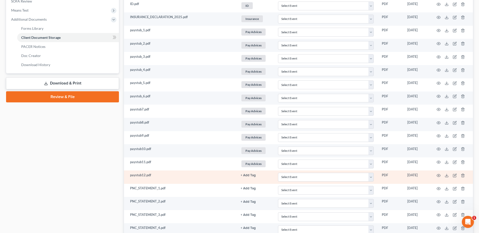
click at [248, 175] on button "+ Add Tag" at bounding box center [248, 175] width 15 height 3
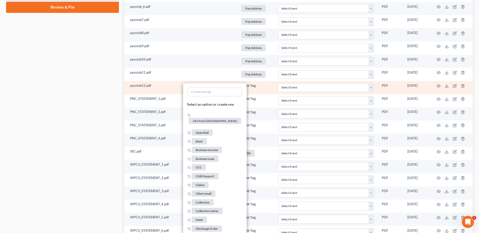
scroll to position [479, 0]
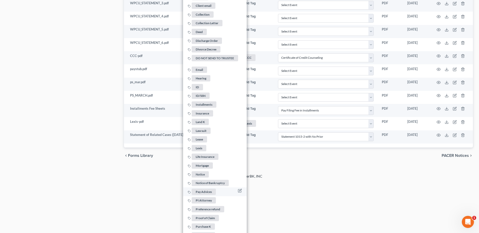
click at [201, 189] on span "Pay Advices" at bounding box center [204, 192] width 24 height 6
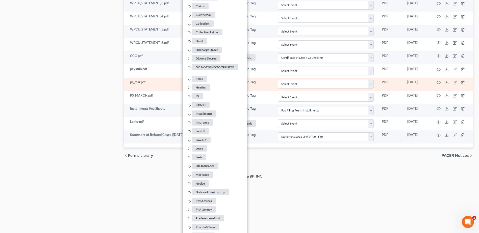
click at [279, 181] on div "2025 © NextChapterBK, INC" at bounding box center [240, 178] width 288 height 9
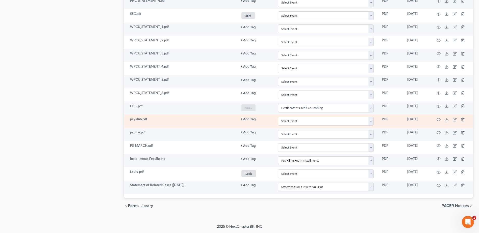
scroll to position [429, 0]
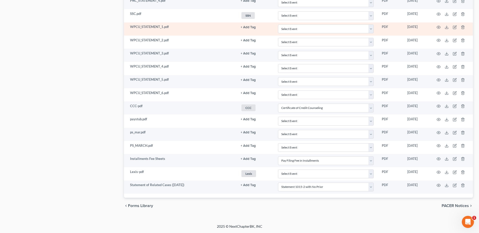
click at [249, 26] on button "+ Add Tag" at bounding box center [248, 27] width 15 height 3
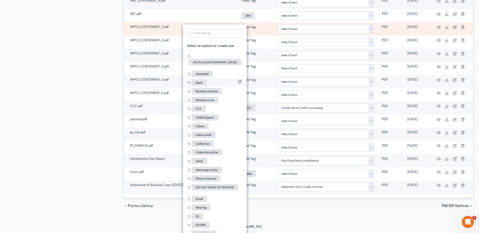
click at [209, 78] on li "Bank" at bounding box center [215, 82] width 64 height 9
click at [199, 79] on span "Bank" at bounding box center [199, 82] width 15 height 6
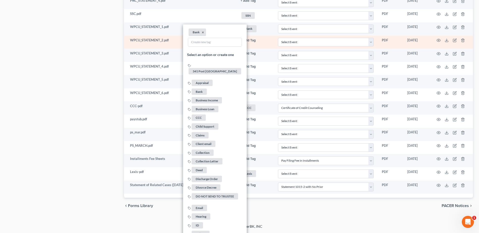
click at [247, 40] on button "+ Add Tag" at bounding box center [248, 40] width 15 height 3
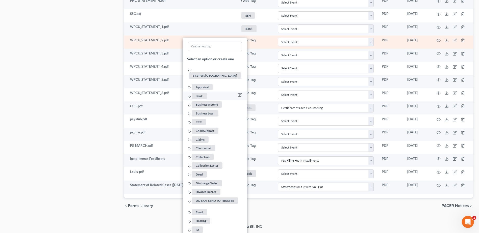
click at [199, 93] on span "Bank" at bounding box center [199, 96] width 15 height 6
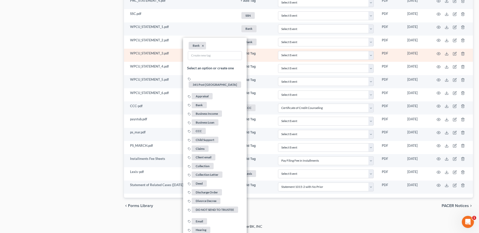
click at [250, 53] on button "+ Add Tag" at bounding box center [248, 53] width 15 height 3
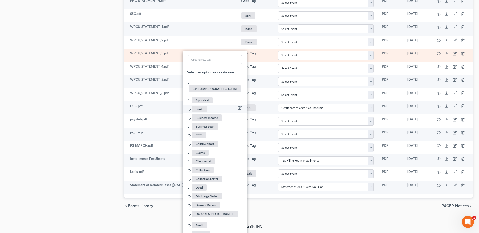
click at [196, 106] on span "Bank" at bounding box center [199, 109] width 15 height 6
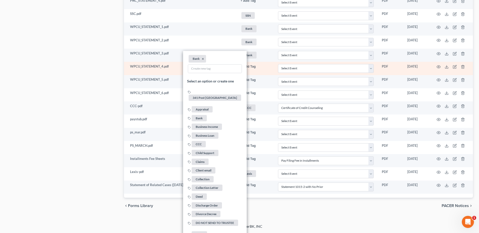
click at [251, 65] on button "+ Add Tag" at bounding box center [248, 66] width 15 height 3
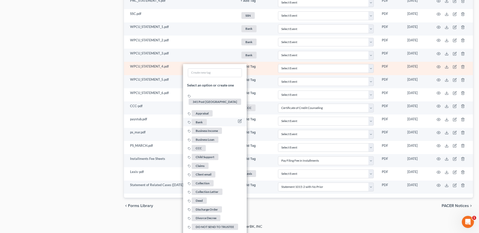
click at [197, 119] on span "Bank" at bounding box center [199, 122] width 15 height 6
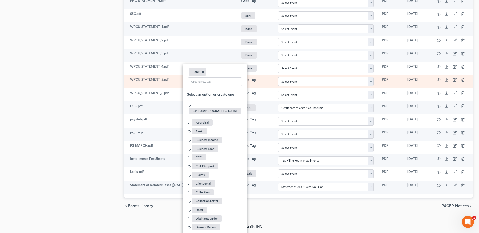
click at [249, 81] on button "+ Add Tag" at bounding box center [248, 79] width 15 height 3
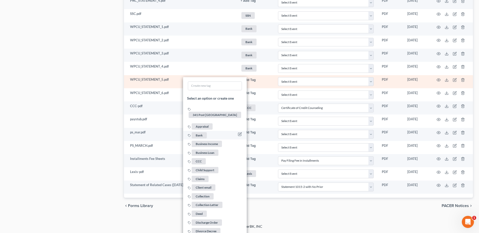
click at [200, 132] on span "Bank" at bounding box center [199, 135] width 15 height 6
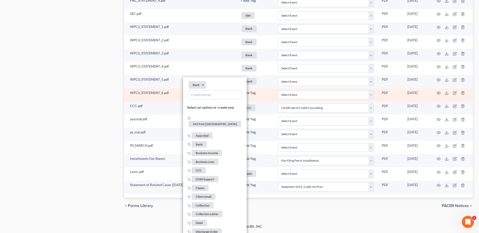
click at [248, 93] on button "+ Add Tag" at bounding box center [248, 93] width 15 height 3
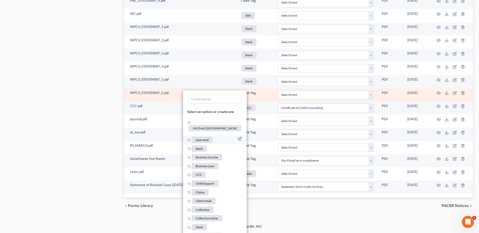
click at [199, 145] on span "Bank" at bounding box center [199, 148] width 15 height 6
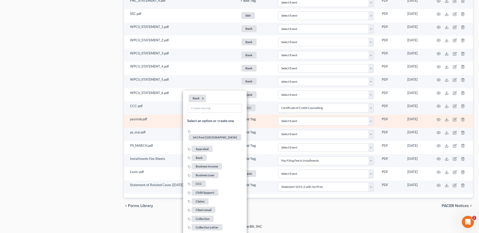
click at [250, 117] on link "+ Add Tag" at bounding box center [255, 119] width 29 height 5
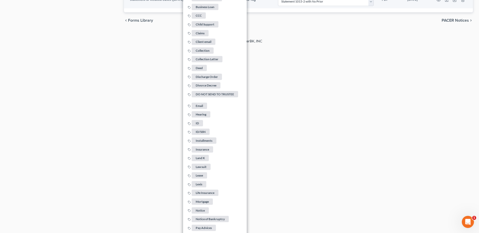
scroll to position [752, 0]
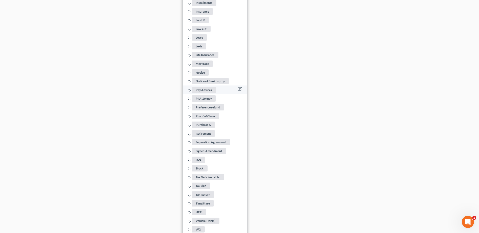
click at [203, 87] on span "Pay Advices" at bounding box center [204, 90] width 24 height 6
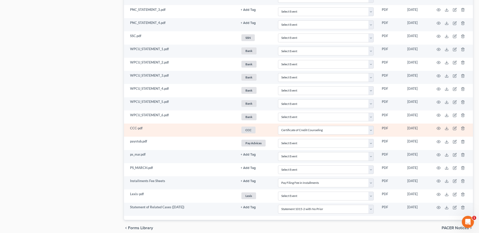
scroll to position [429, 0]
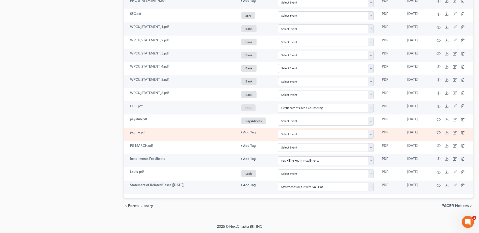
click at [250, 132] on button "+ Add Tag" at bounding box center [248, 132] width 15 height 3
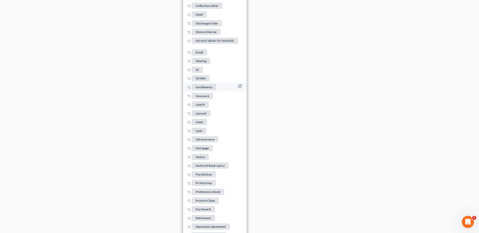
scroll to position [681, 0]
click at [204, 171] on span "Pay Advices" at bounding box center [204, 174] width 24 height 6
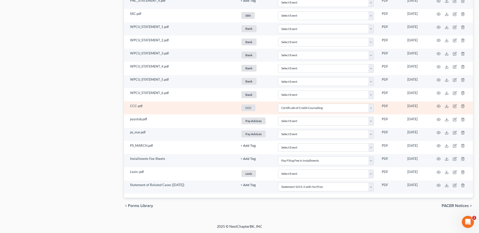
scroll to position [429, 0]
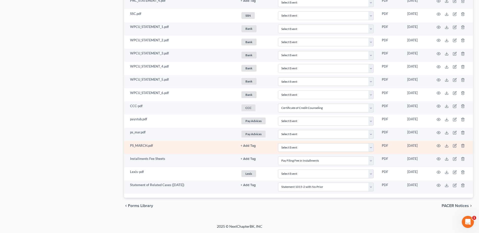
click at [249, 143] on link "+ Add Tag" at bounding box center [255, 145] width 29 height 5
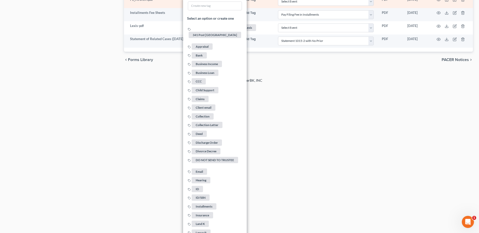
scroll to position [731, 0]
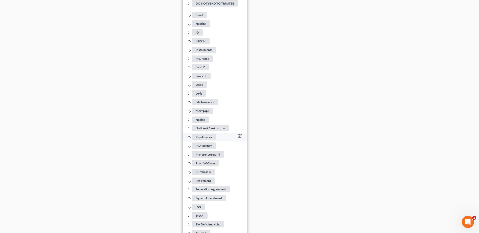
click at [202, 135] on span "Pay Advices" at bounding box center [204, 137] width 24 height 6
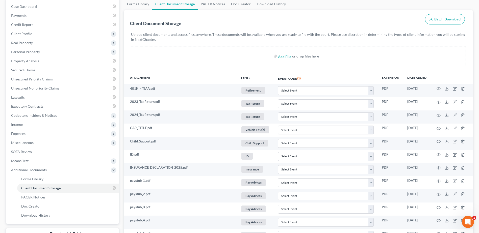
scroll to position [0, 0]
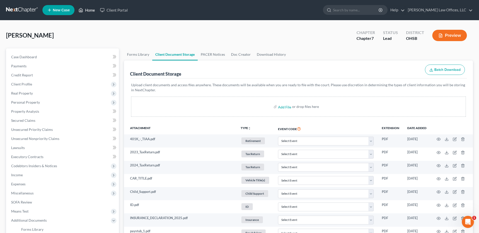
click at [89, 9] on link "Home" at bounding box center [86, 10] width 21 height 9
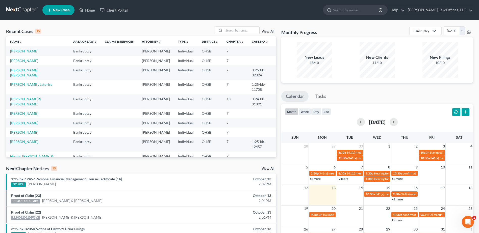
click at [17, 52] on link "[PERSON_NAME]" at bounding box center [24, 51] width 28 height 4
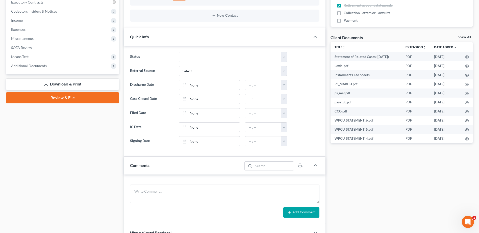
scroll to position [177, 0]
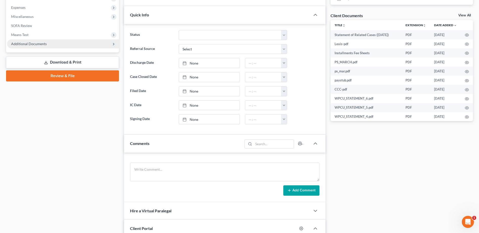
click at [35, 44] on span "Additional Documents" at bounding box center [29, 44] width 36 height 4
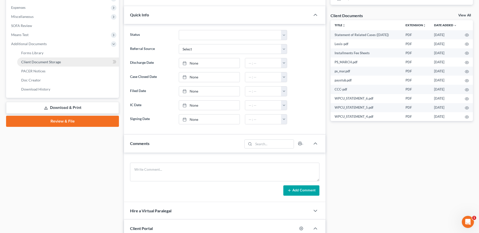
click at [69, 63] on link "Client Document Storage" at bounding box center [68, 62] width 102 height 9
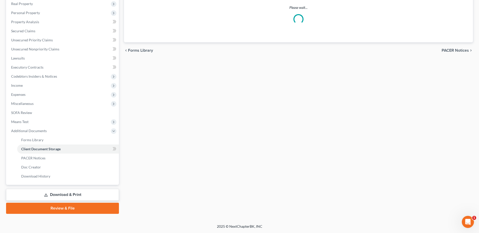
scroll to position [71, 0]
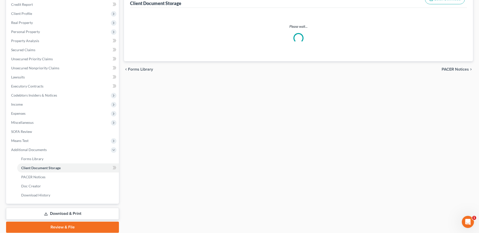
select select "7"
select select "37"
select select "52"
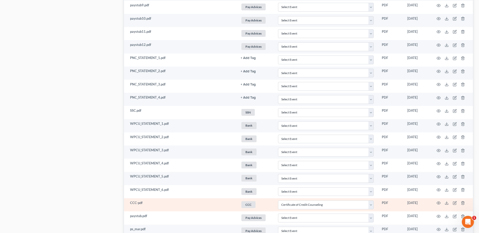
scroll to position [404, 0]
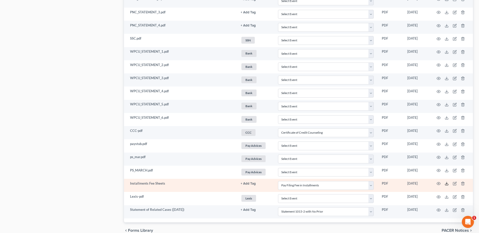
click at [445, 183] on icon at bounding box center [446, 184] width 4 height 4
